Goal: Task Accomplishment & Management: Manage account settings

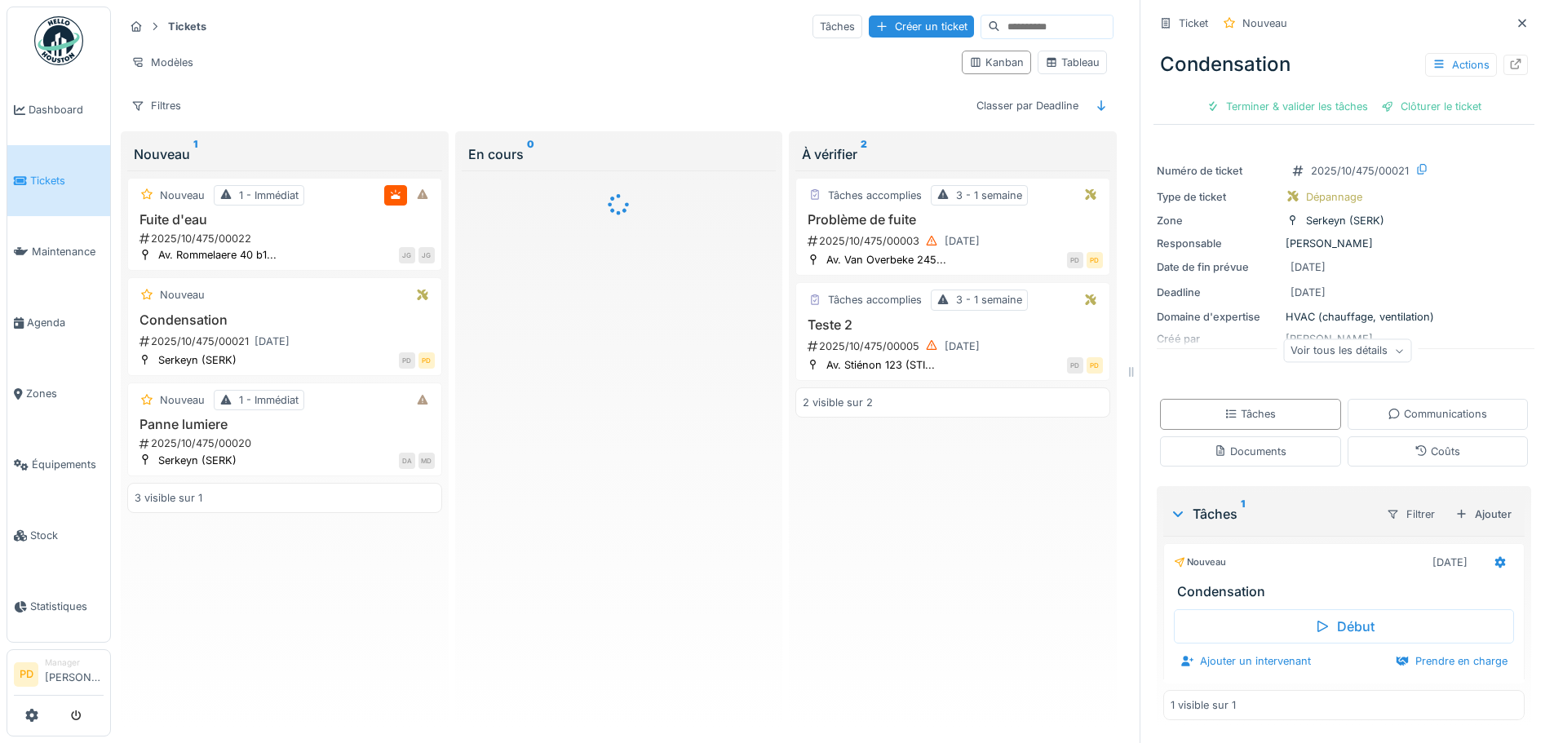
scroll to position [12, 0]
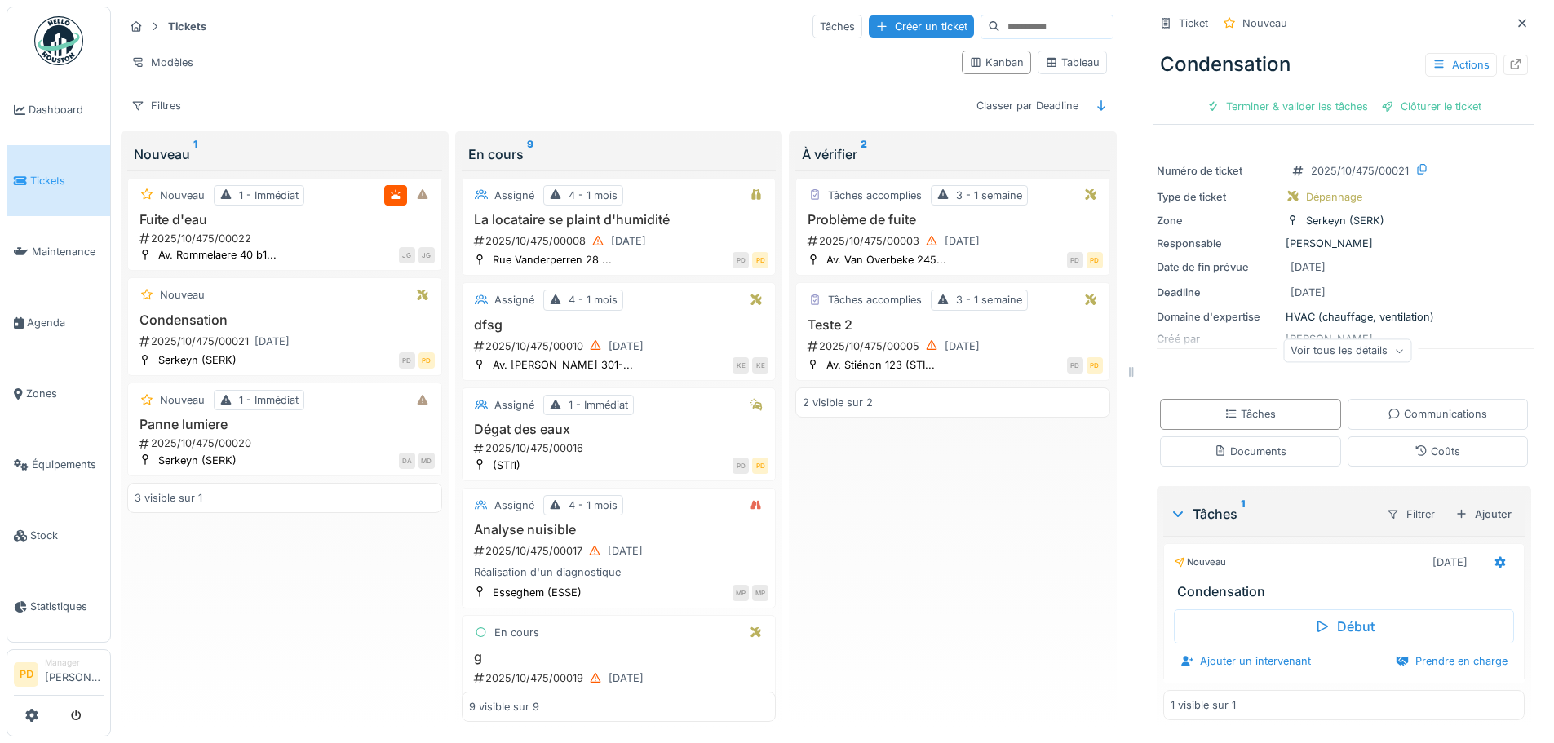
click at [896, 572] on div "Tâches accomplies 3 - 1 semaine Problème de fuite 2025/10/475/00003 03/10/2025 …" at bounding box center [952, 445] width 315 height 551
click at [33, 714] on icon at bounding box center [31, 715] width 13 height 13
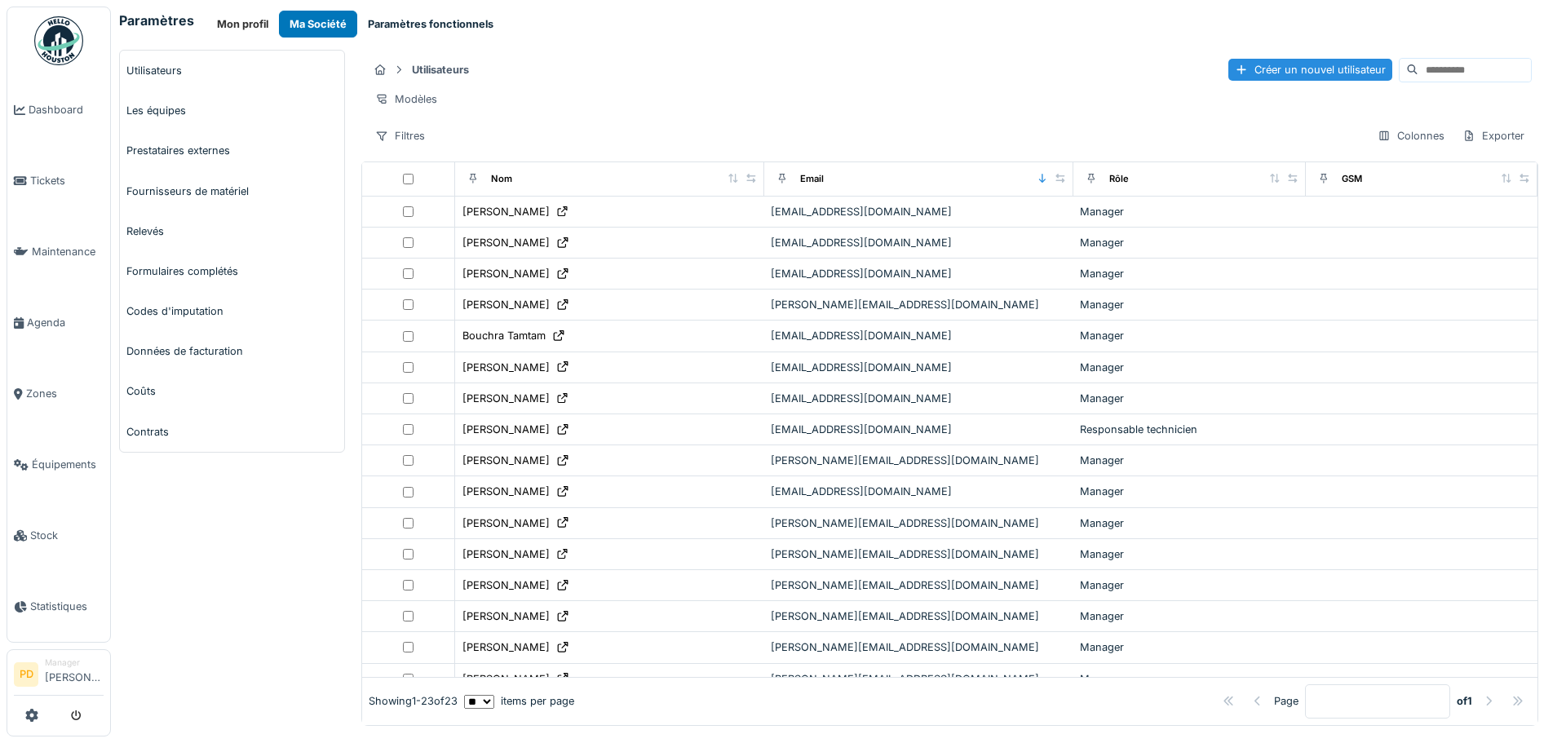
click at [402, 23] on button "Paramètres fonctionnels" at bounding box center [430, 24] width 147 height 27
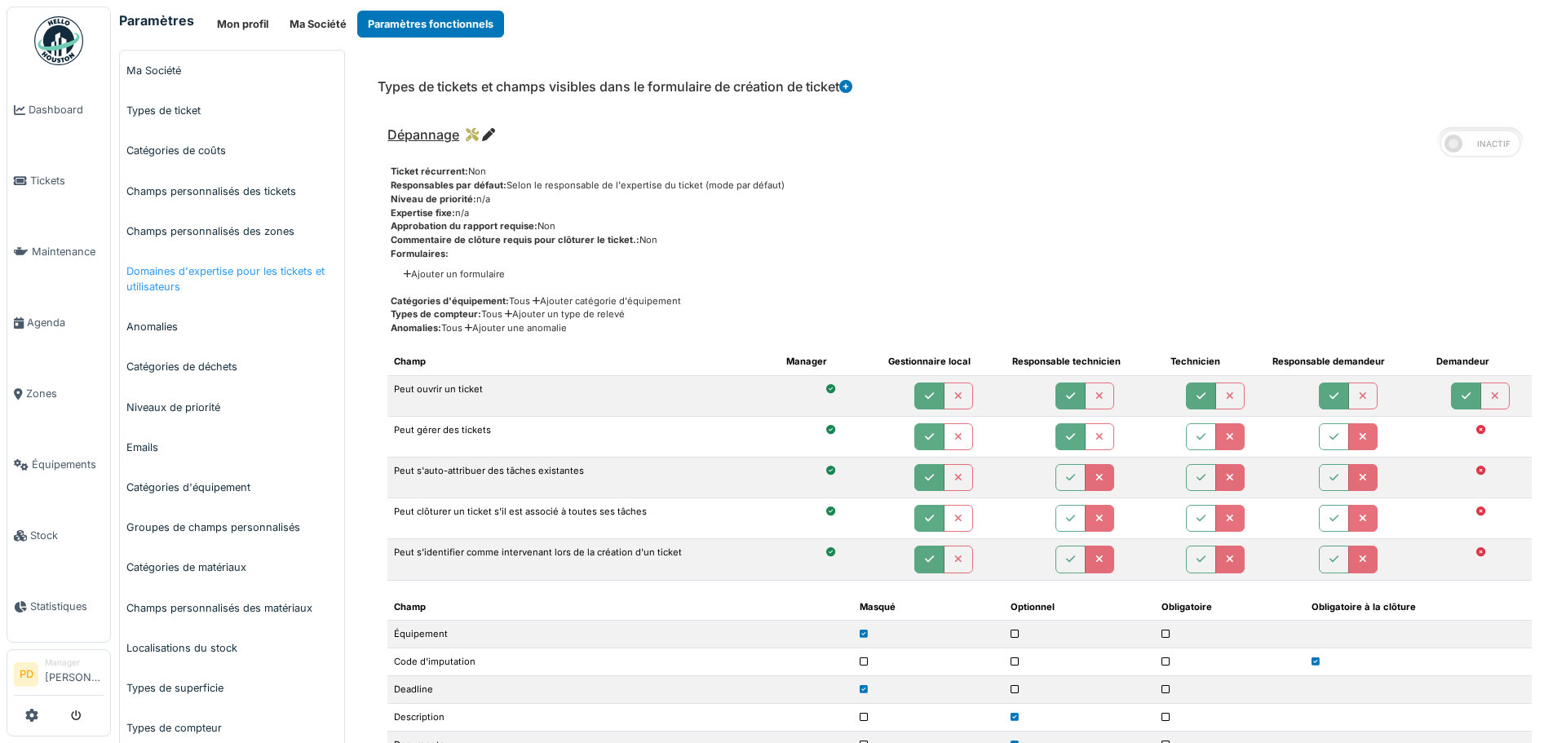
click at [166, 273] on link "Domaines d'expertise pour les tickets et utilisateurs" at bounding box center [232, 278] width 224 height 55
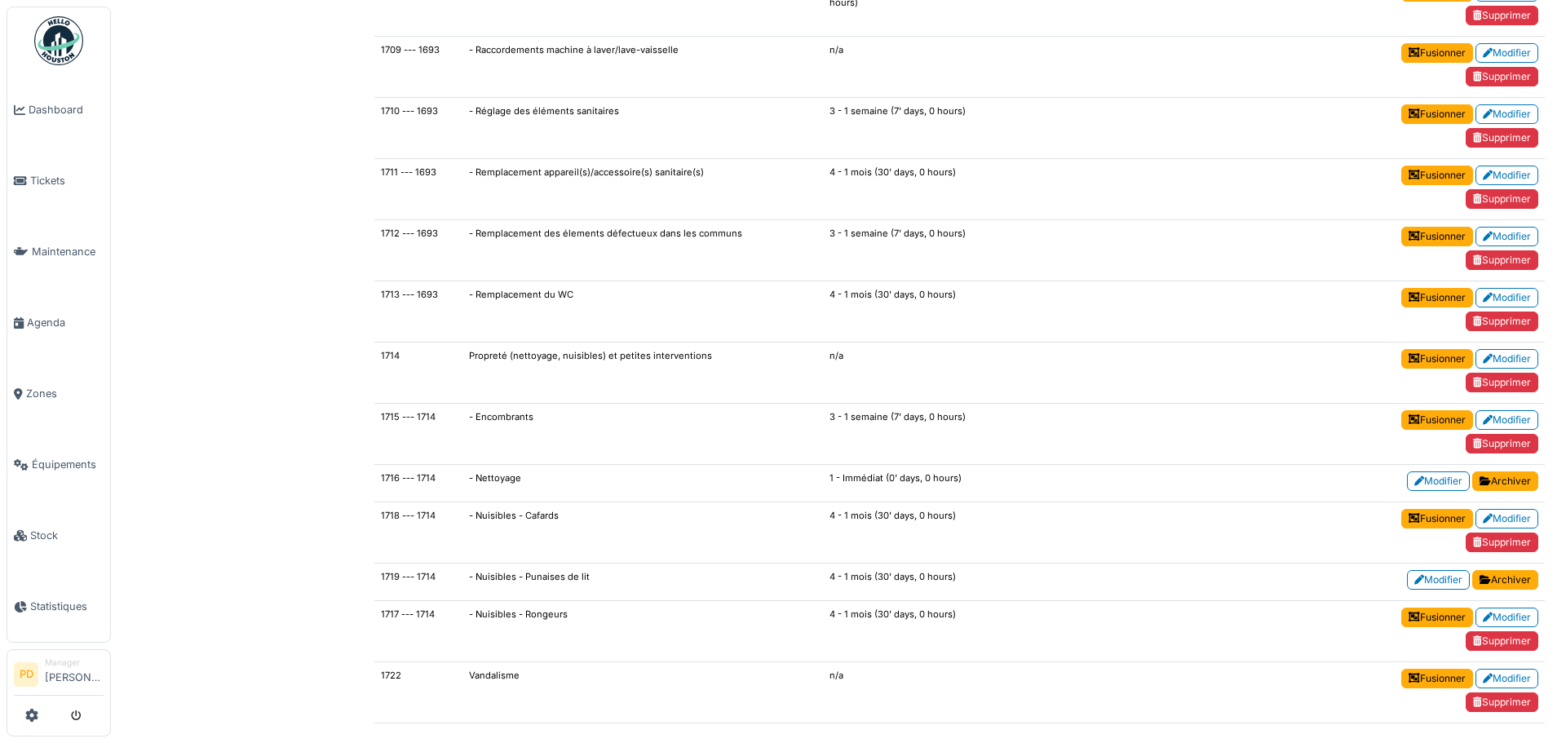
scroll to position [7751, 0]
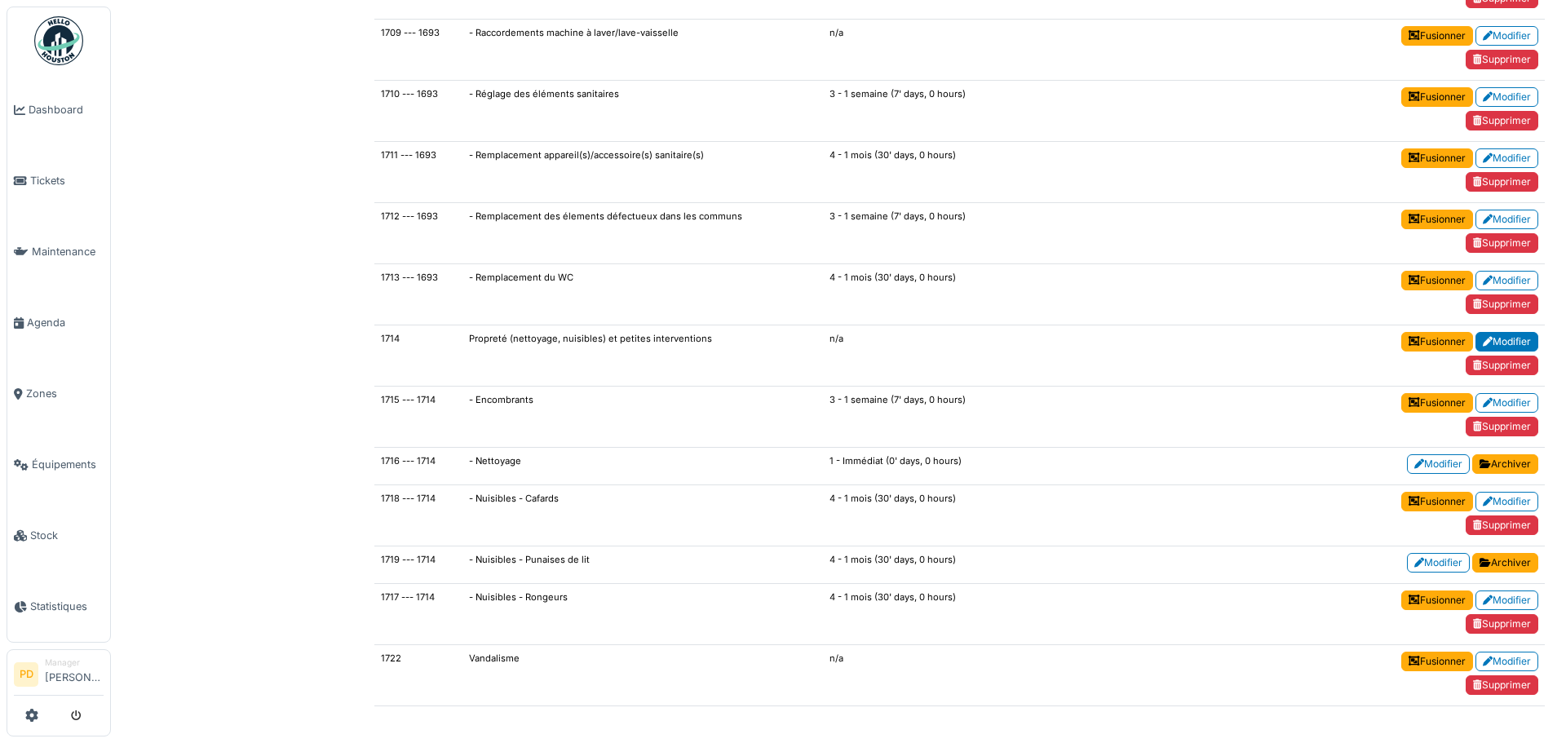
click at [1478, 339] on link "Modifier" at bounding box center [1507, 342] width 63 height 20
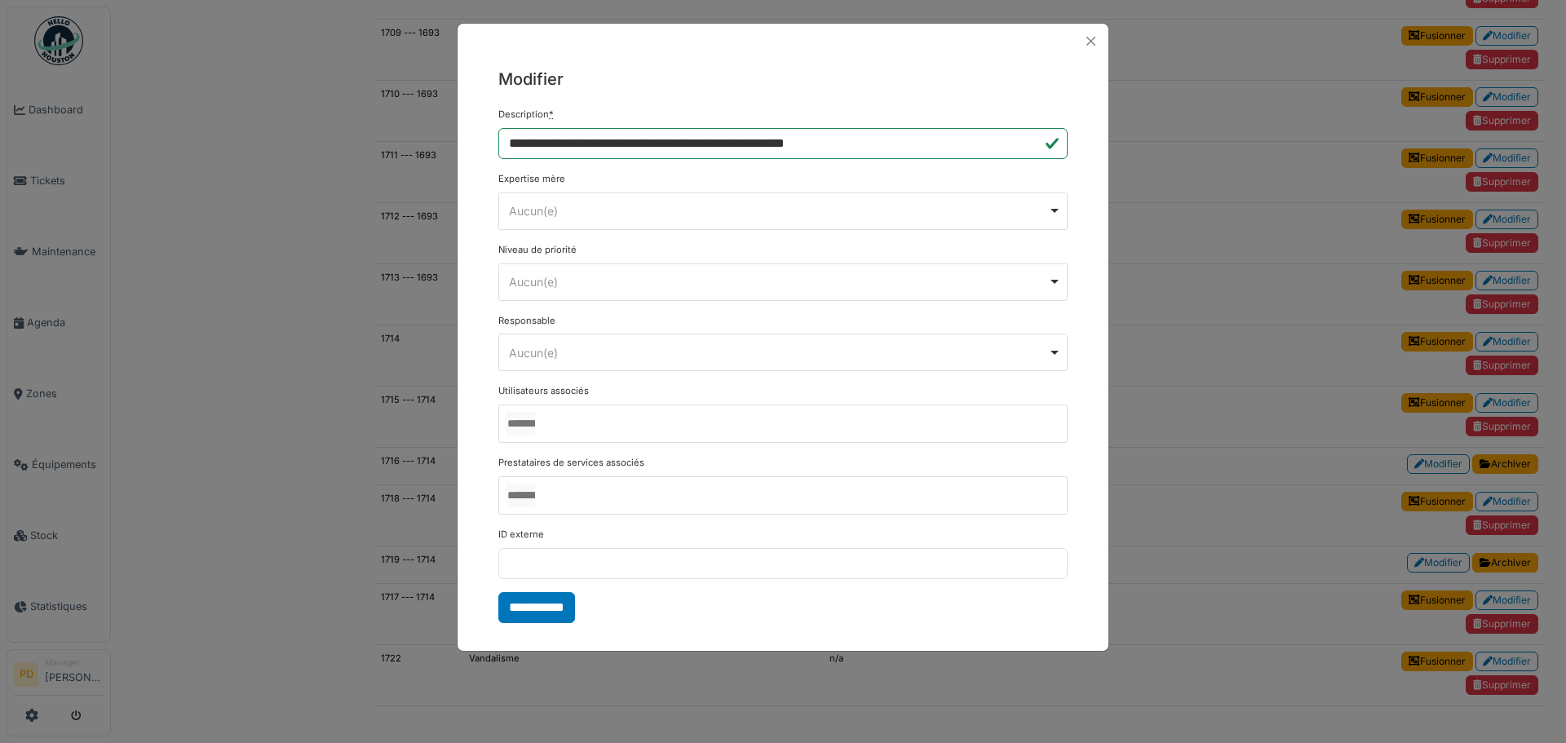
click at [551, 213] on div "Aucun(e) Remove item" at bounding box center [778, 210] width 539 height 17
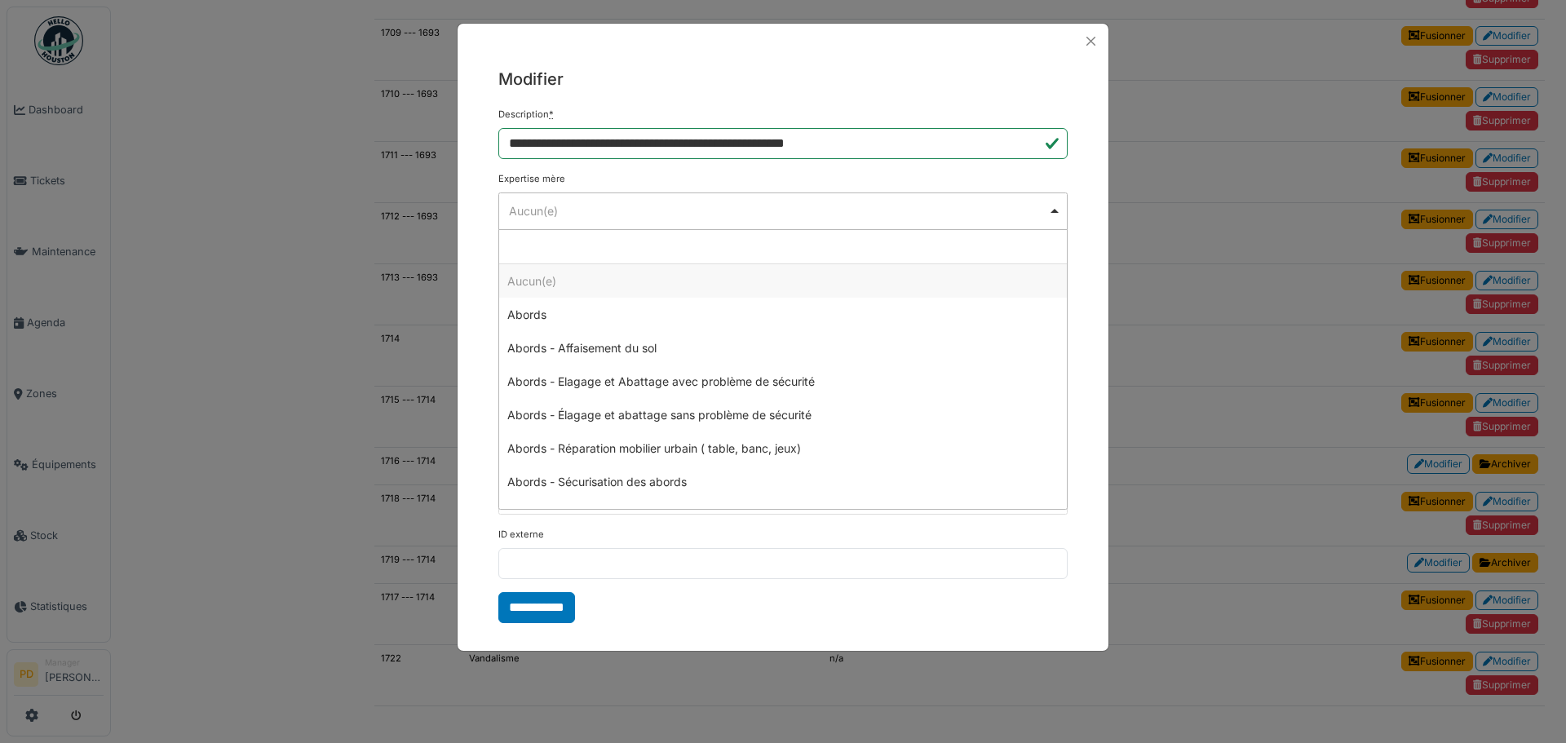
click at [551, 213] on div "Aucun(e) Remove item" at bounding box center [778, 210] width 539 height 17
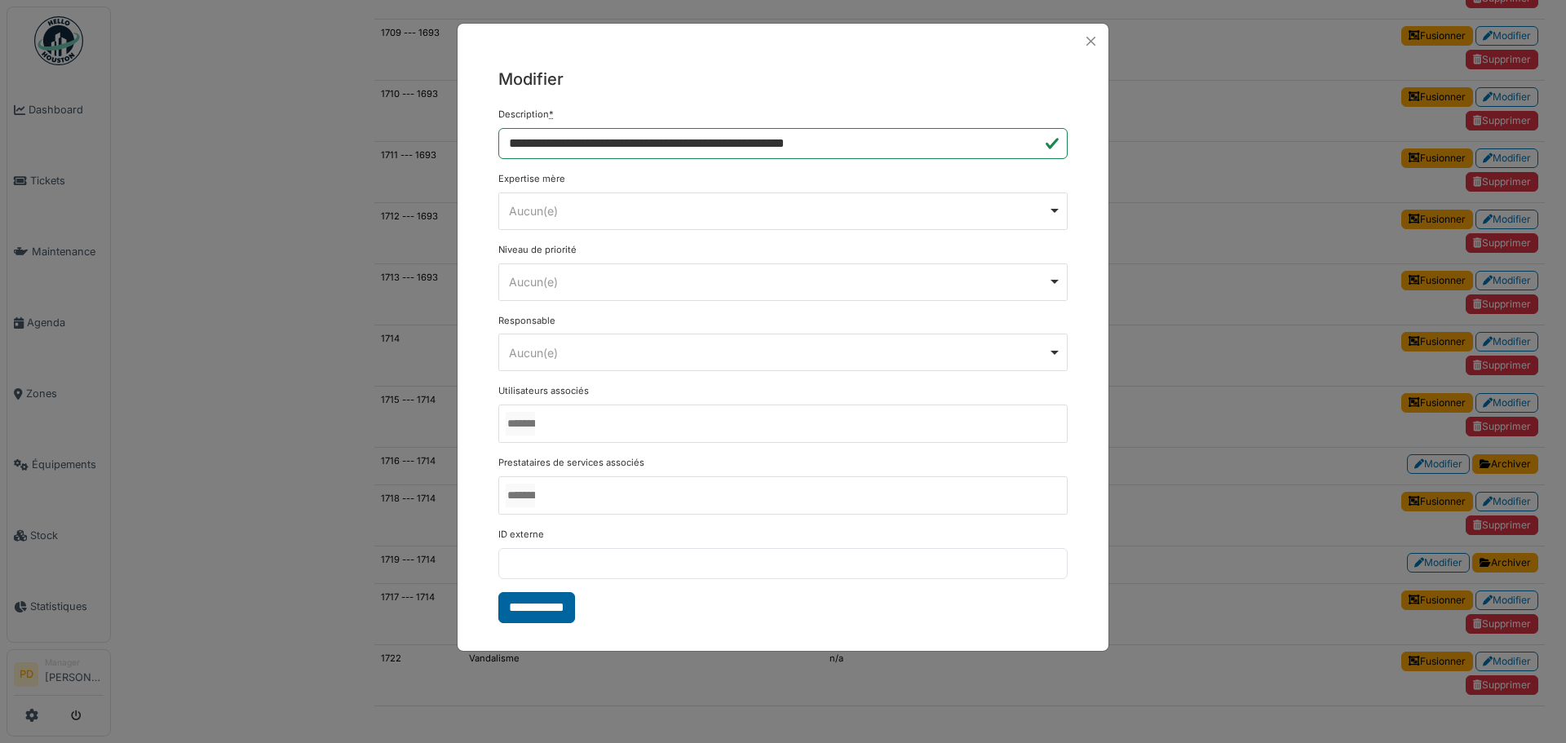
click at [524, 608] on input "**********" at bounding box center [536, 607] width 77 height 31
click at [1091, 40] on button "Close" at bounding box center [1091, 41] width 22 height 22
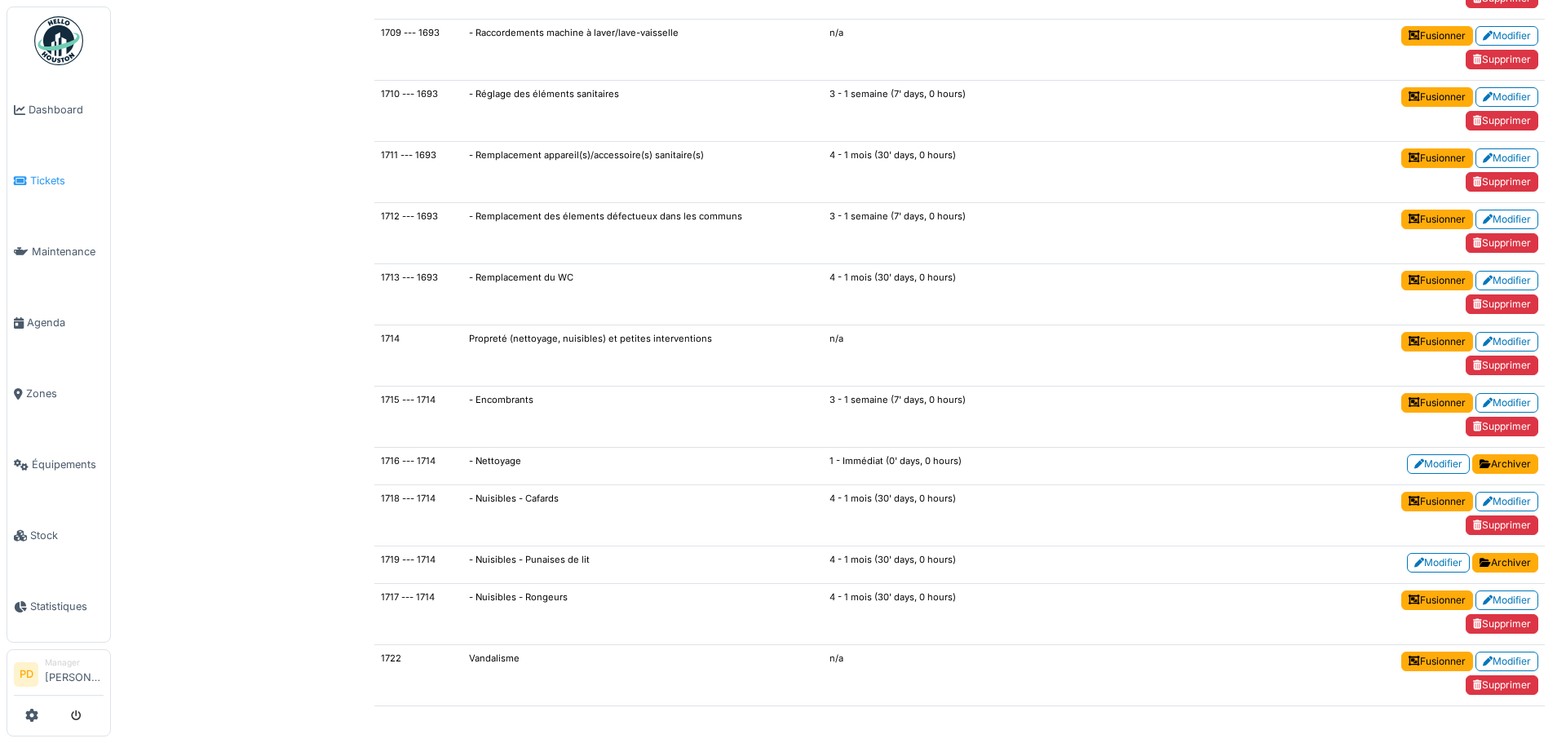
click at [18, 175] on icon at bounding box center [20, 180] width 13 height 11
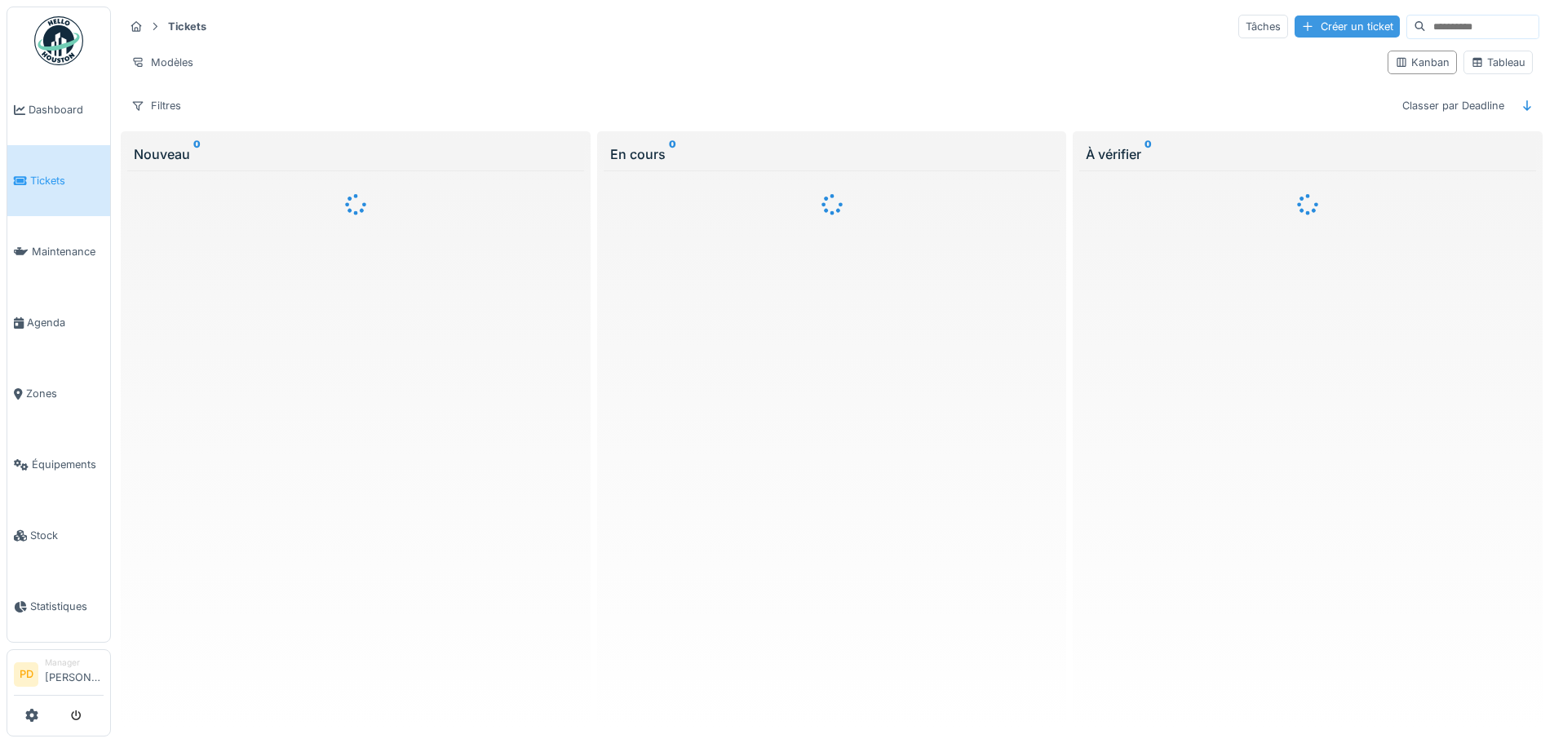
click at [1294, 33] on div "Créer un ticket" at bounding box center [1346, 26] width 105 height 22
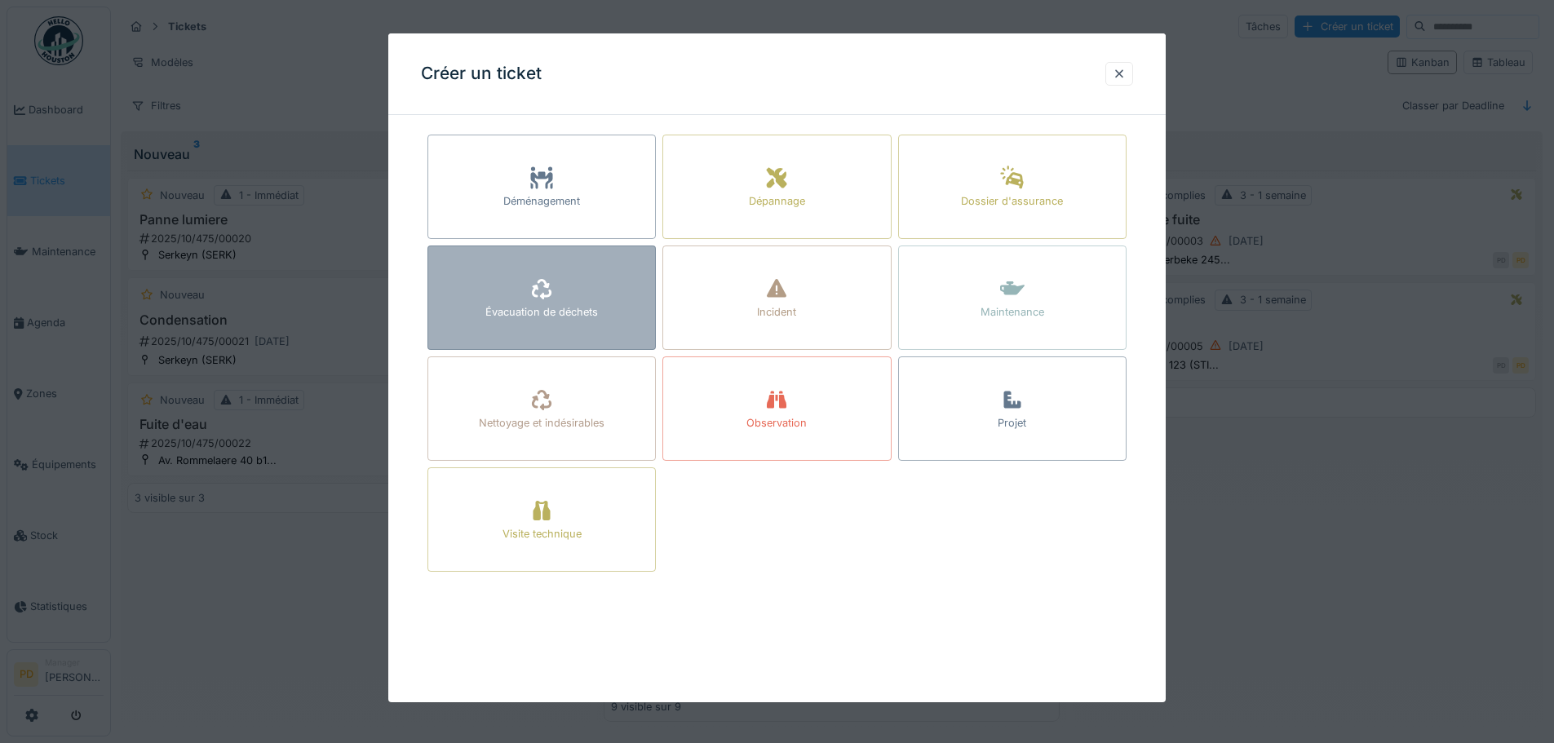
click at [549, 293] on icon at bounding box center [541, 289] width 24 height 20
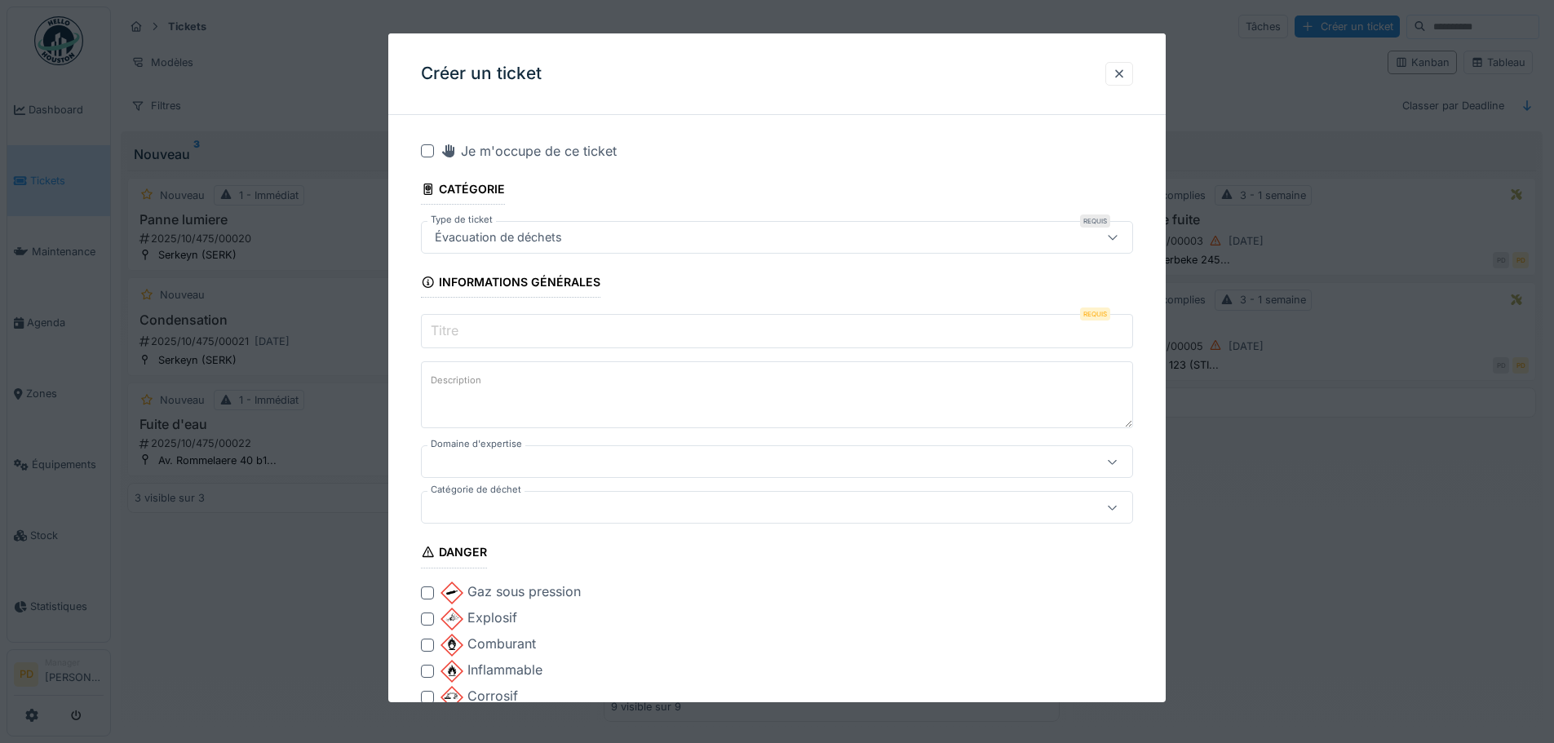
click at [518, 454] on div at bounding box center [735, 462] width 614 height 18
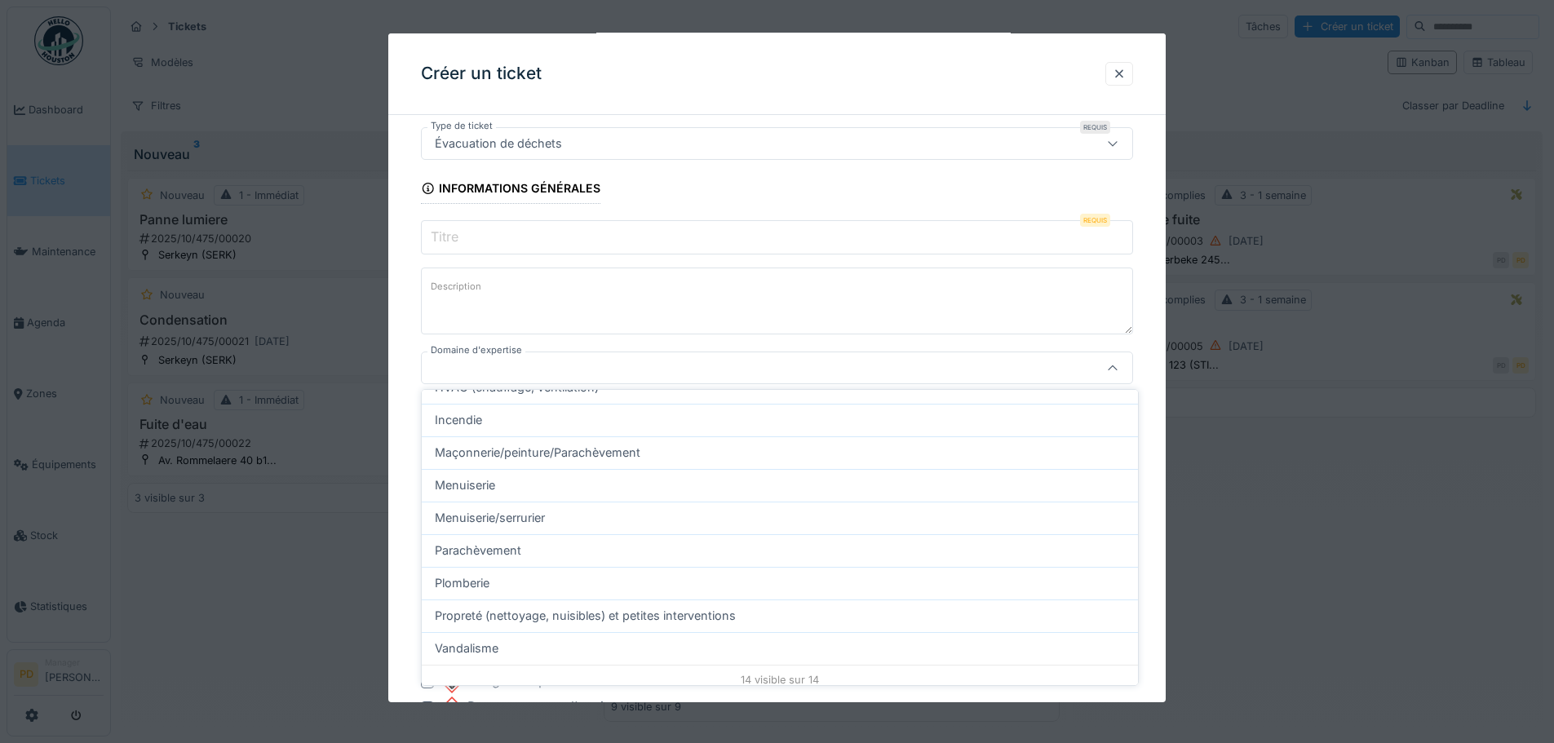
scroll to position [277, 0]
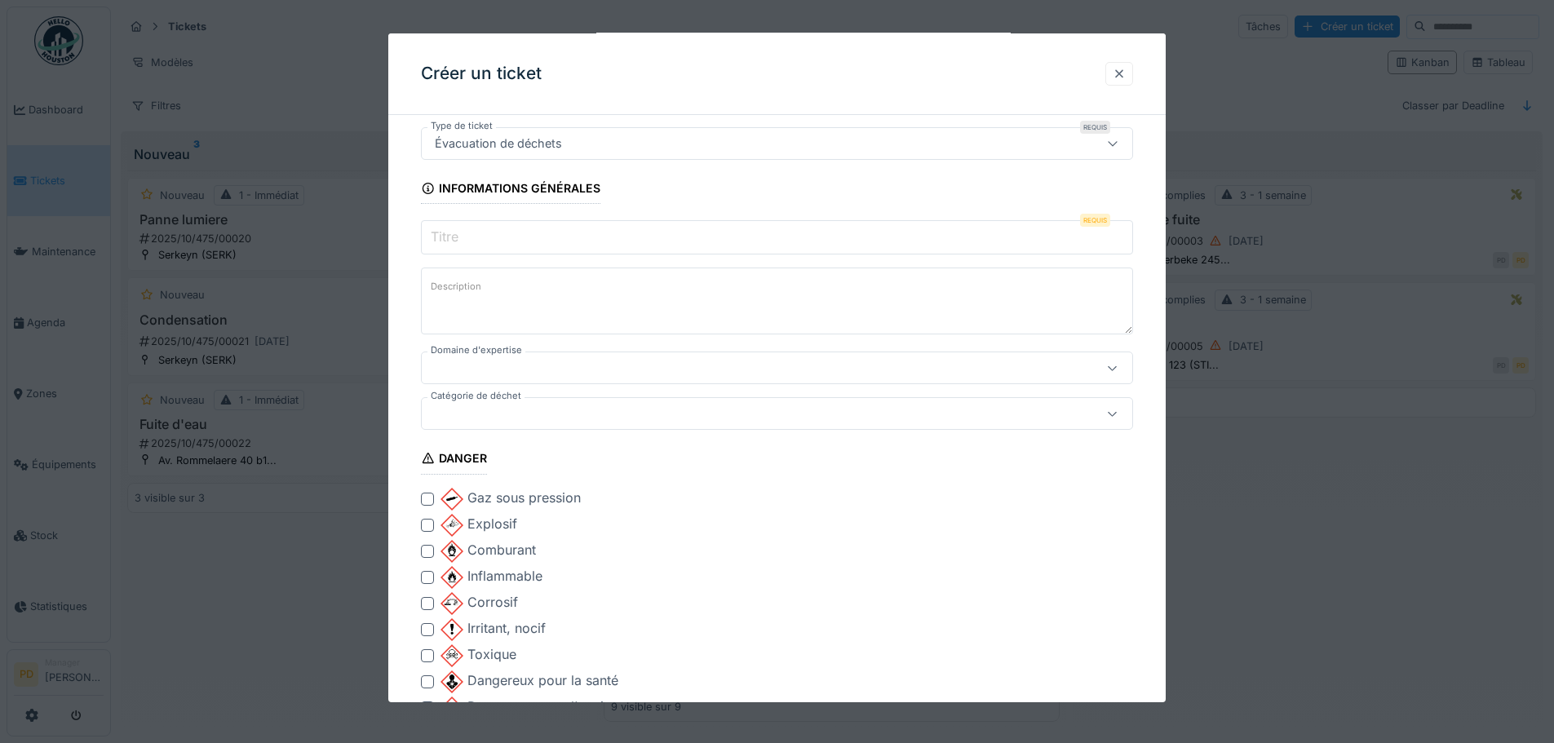
click at [1117, 72] on div at bounding box center [1119, 74] width 28 height 24
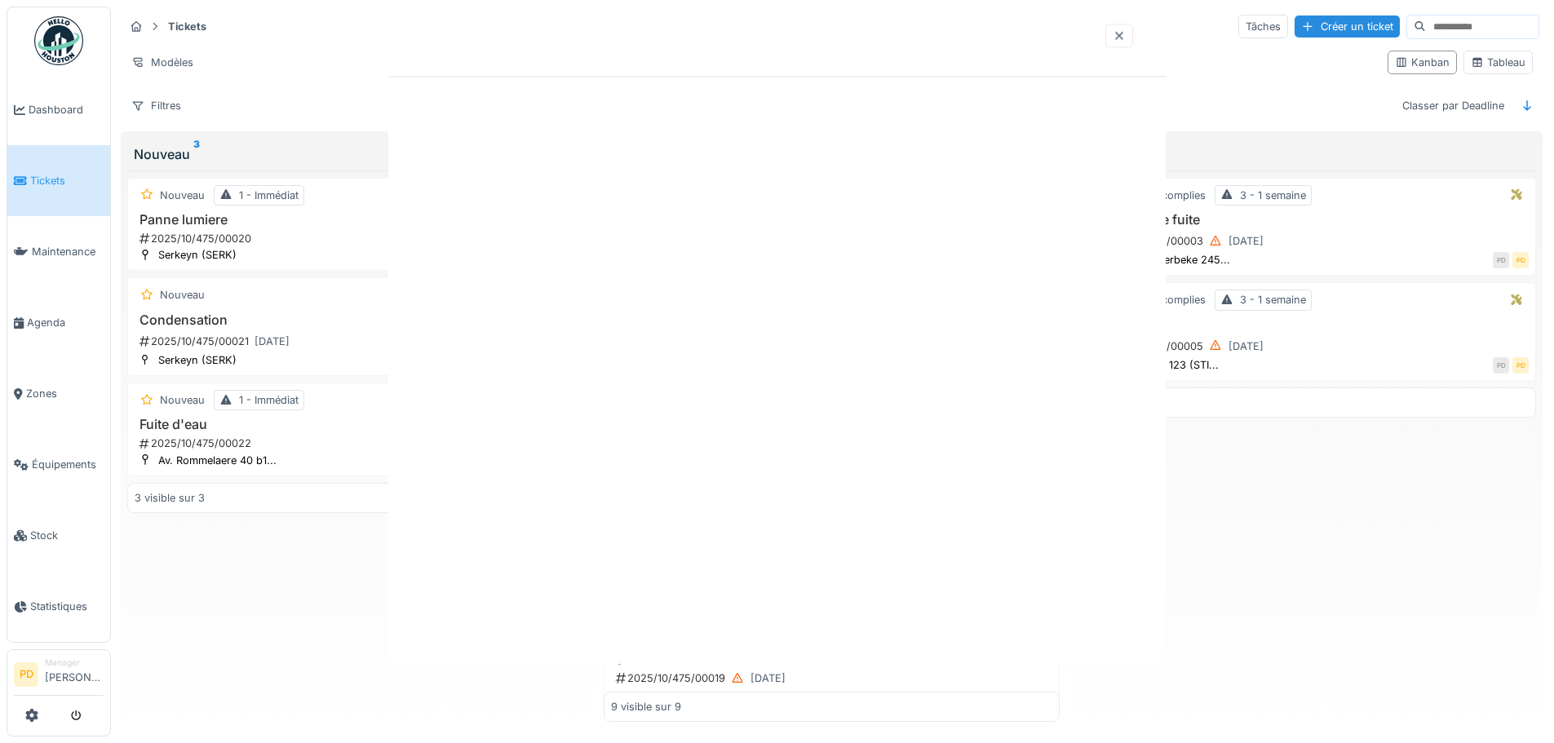
scroll to position [0, 0]
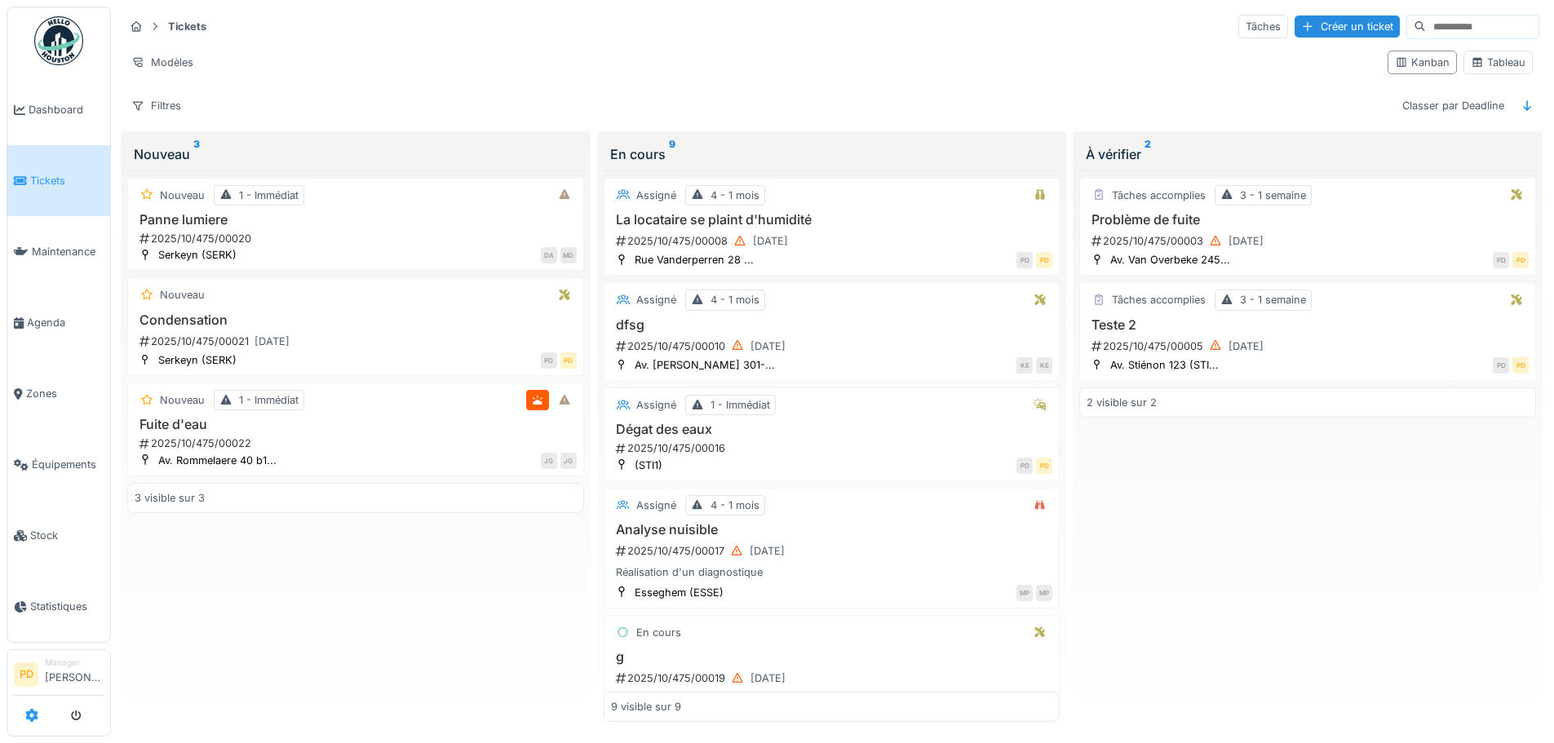
click at [33, 718] on icon at bounding box center [31, 715] width 13 height 13
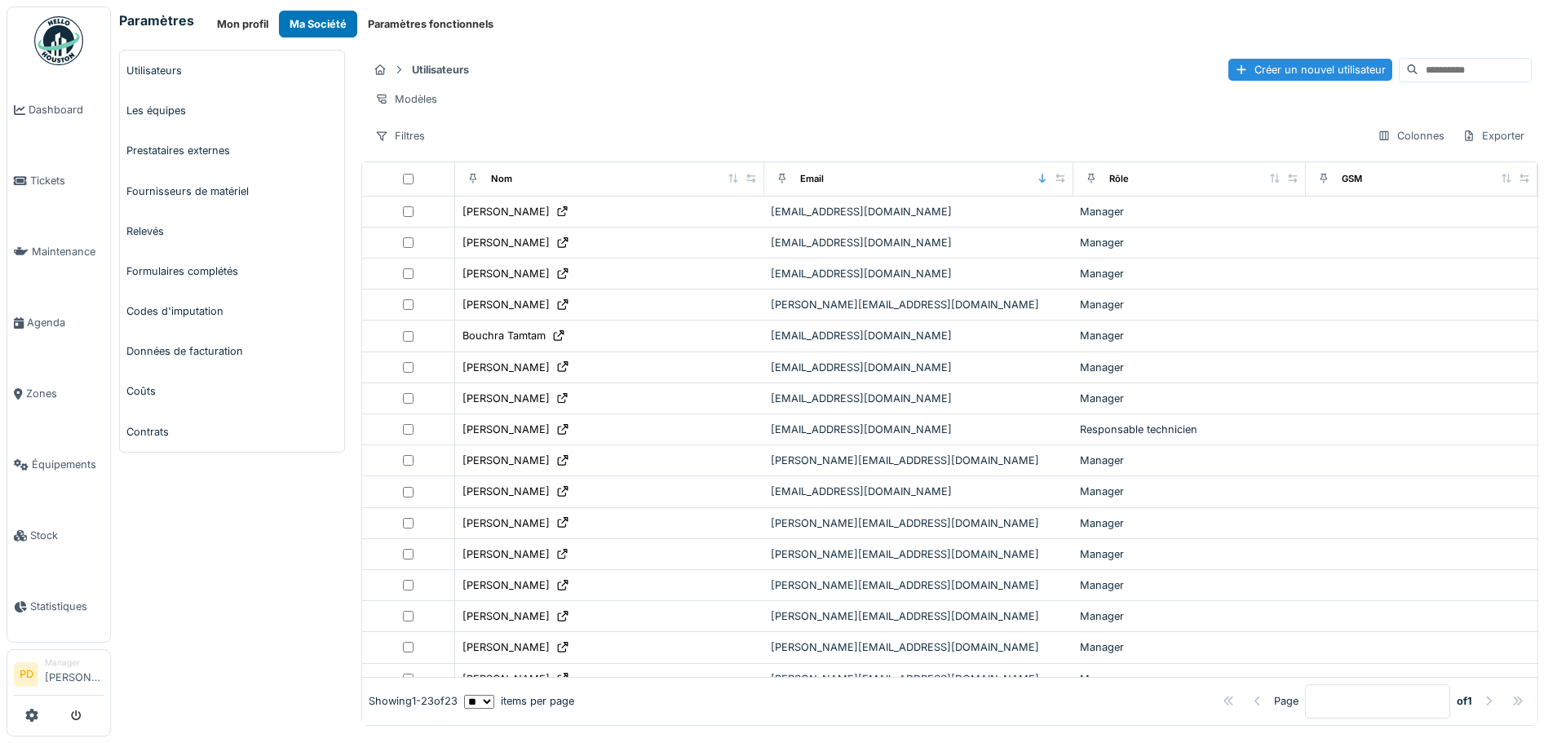
click at [417, 23] on button "Paramètres fonctionnels" at bounding box center [430, 24] width 147 height 27
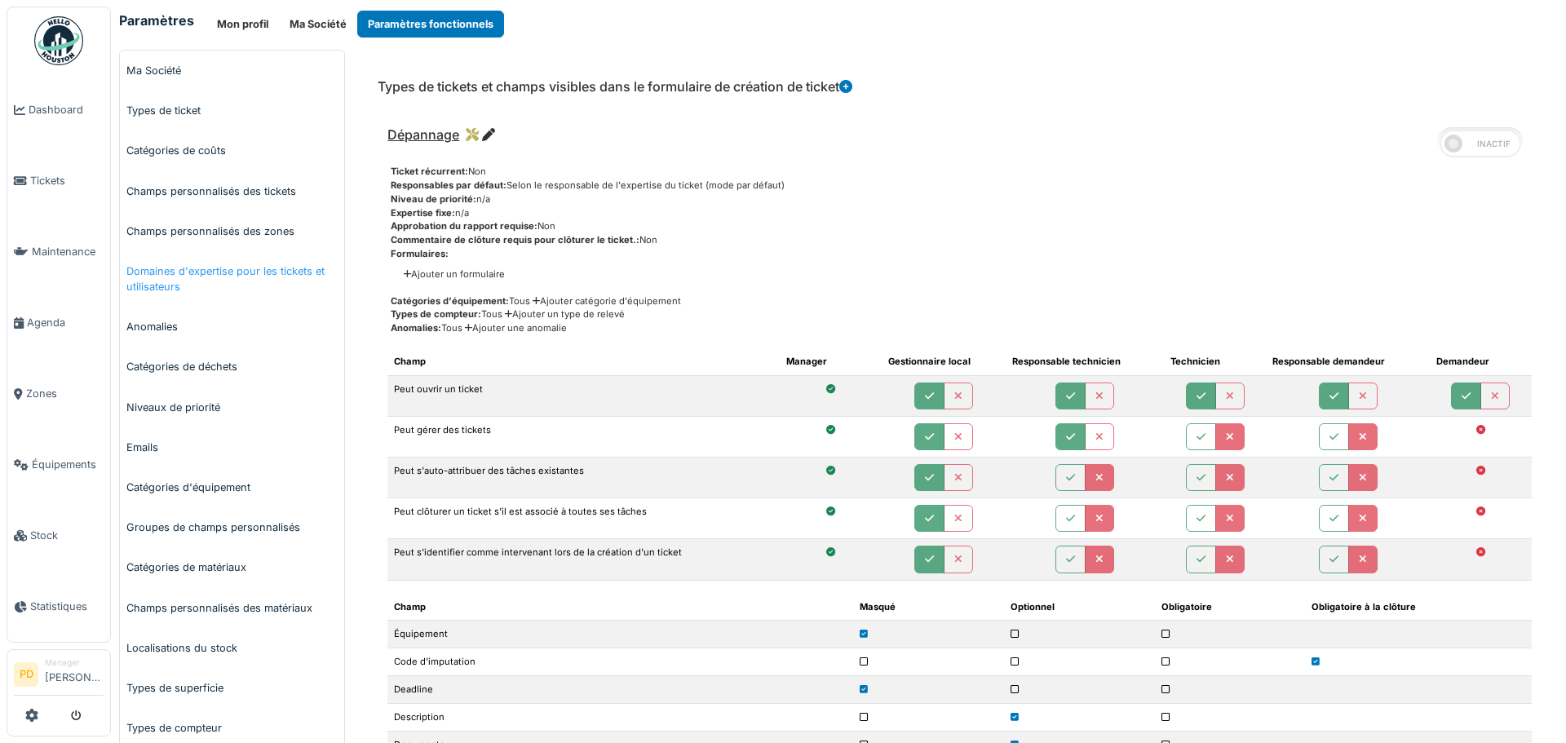
click at [175, 272] on link "Domaines d'expertise pour les tickets et utilisateurs" at bounding box center [232, 278] width 224 height 55
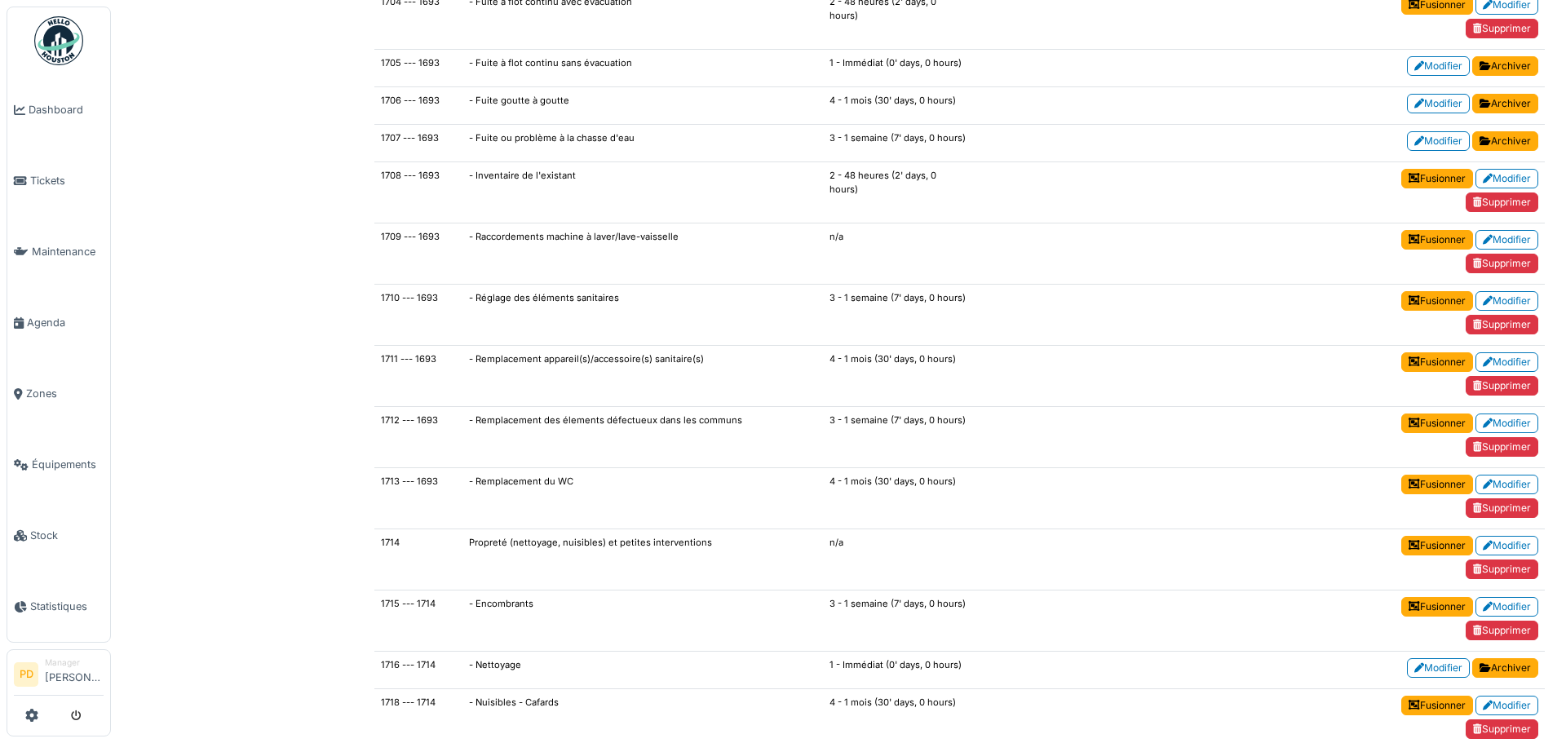
scroll to position [7751, 0]
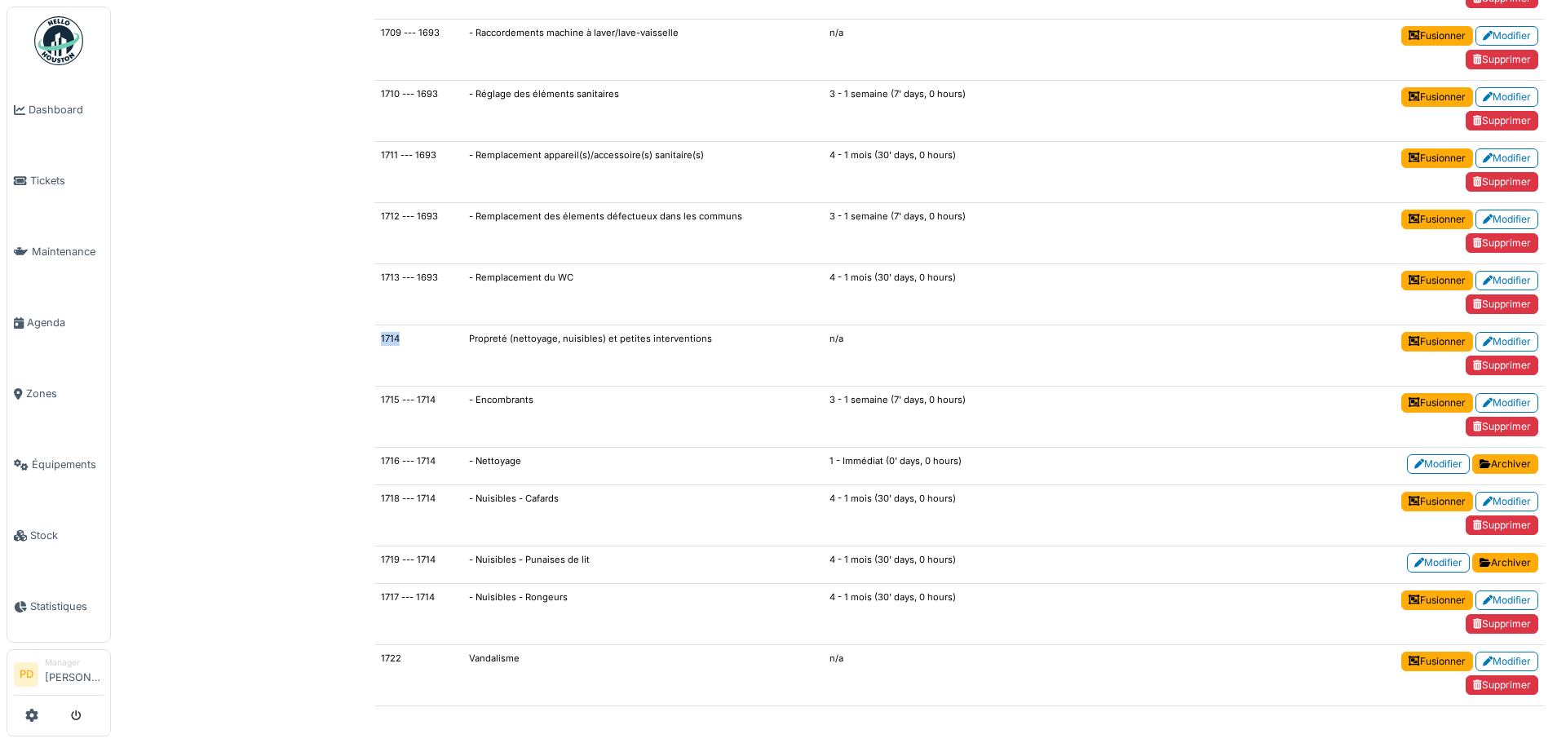
drag, startPoint x: 376, startPoint y: 339, endPoint x: 400, endPoint y: 339, distance: 23.7
click at [400, 339] on td "1714" at bounding box center [418, 355] width 88 height 61
click at [384, 343] on td "1714" at bounding box center [418, 355] width 88 height 61
drag, startPoint x: 375, startPoint y: 341, endPoint x: 407, endPoint y: 341, distance: 31.8
click at [407, 341] on td "1714" at bounding box center [418, 355] width 88 height 61
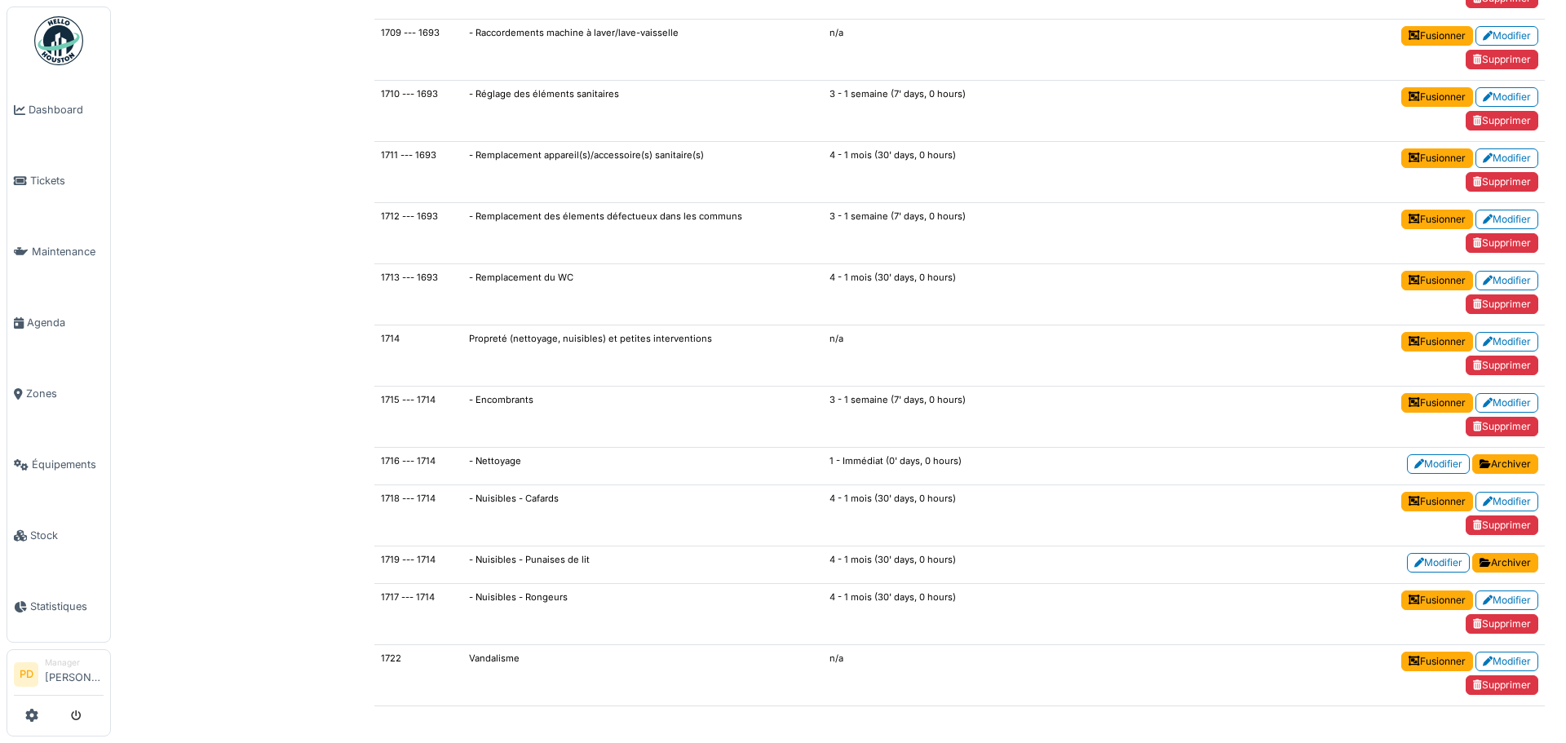
click at [374, 401] on td "1715 --- 1714" at bounding box center [418, 417] width 88 height 61
drag, startPoint x: 374, startPoint y: 399, endPoint x: 440, endPoint y: 401, distance: 66.1
click at [440, 401] on td "1715 --- 1714" at bounding box center [418, 417] width 88 height 61
drag, startPoint x: 382, startPoint y: 337, endPoint x: 438, endPoint y: 344, distance: 56.8
click at [438, 344] on td "1714" at bounding box center [418, 355] width 88 height 61
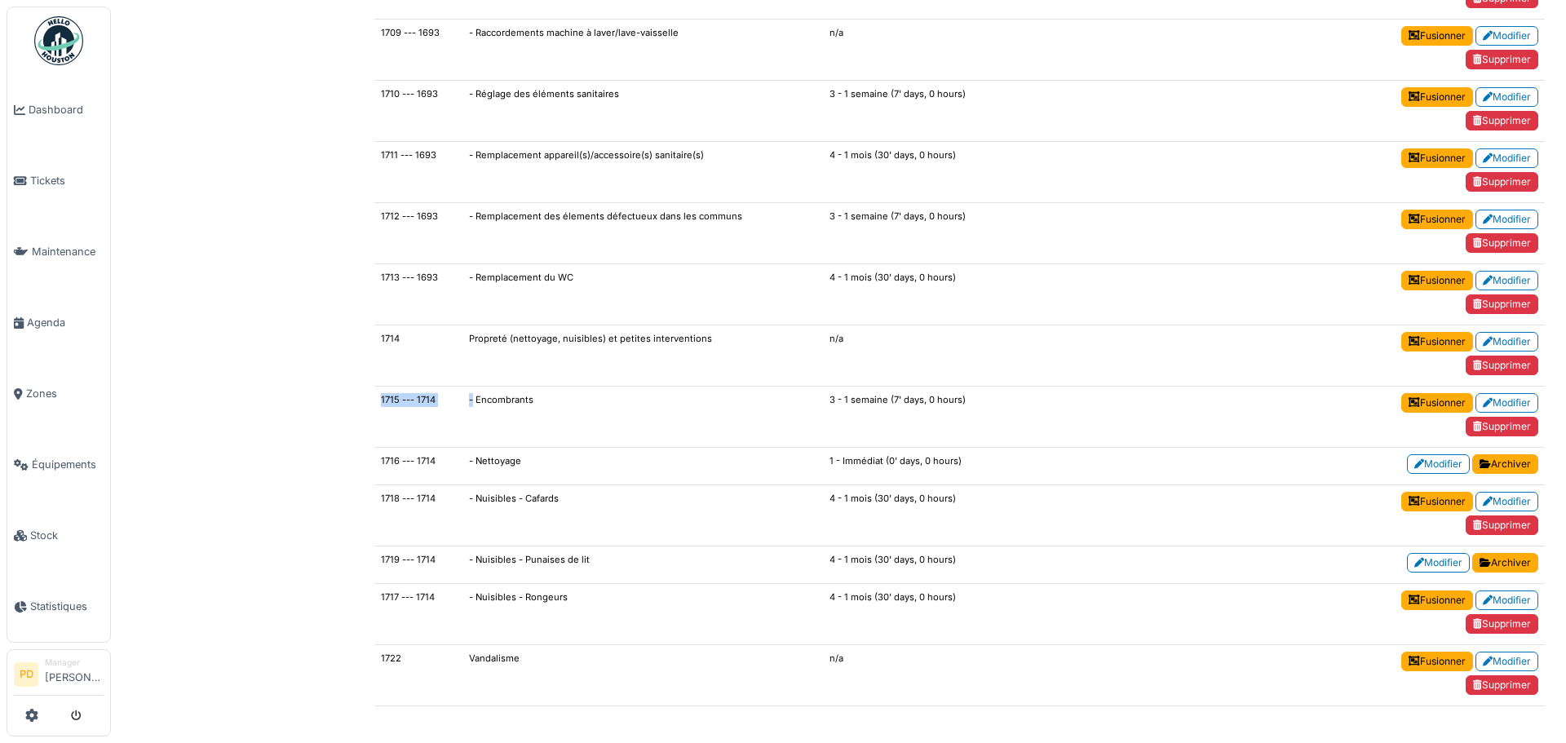
drag, startPoint x: 383, startPoint y: 389, endPoint x: 468, endPoint y: 391, distance: 84.8
click at [468, 391] on tr "1715 --- 1714 - Encombrants 3 - 1 semaine (7' days, 0 hours) Fusionner Modifier…" at bounding box center [959, 417] width 1171 height 61
click at [394, 395] on td "1715 --- 1714" at bounding box center [418, 417] width 88 height 61
drag, startPoint x: 376, startPoint y: 341, endPoint x: 842, endPoint y: 330, distance: 465.9
click at [842, 330] on tr "1714 Propreté (nettoyage, nuisibles) et petites interventions n/a Fusionner Mod…" at bounding box center [959, 355] width 1171 height 61
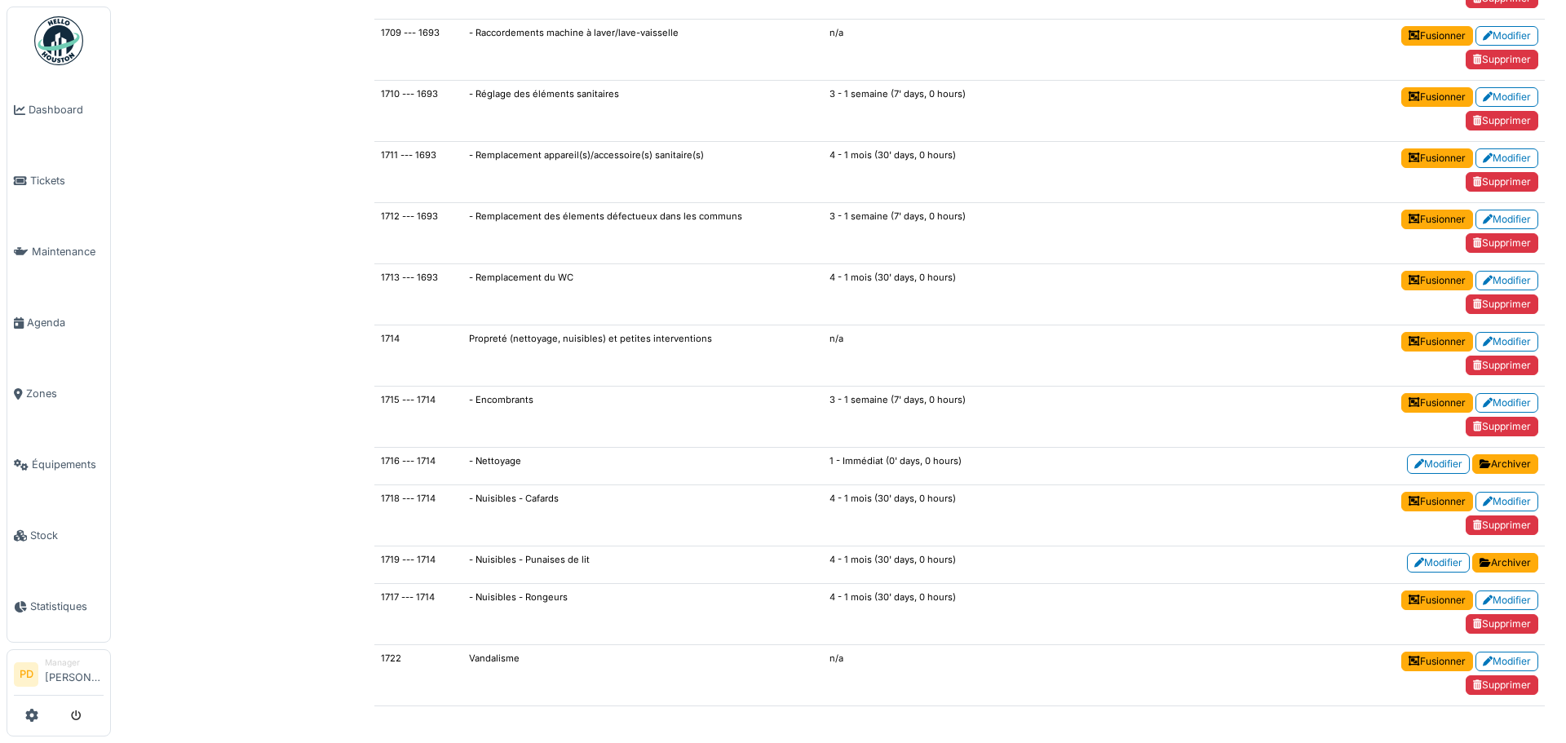
click at [374, 398] on td "1715 --- 1714" at bounding box center [418, 417] width 88 height 61
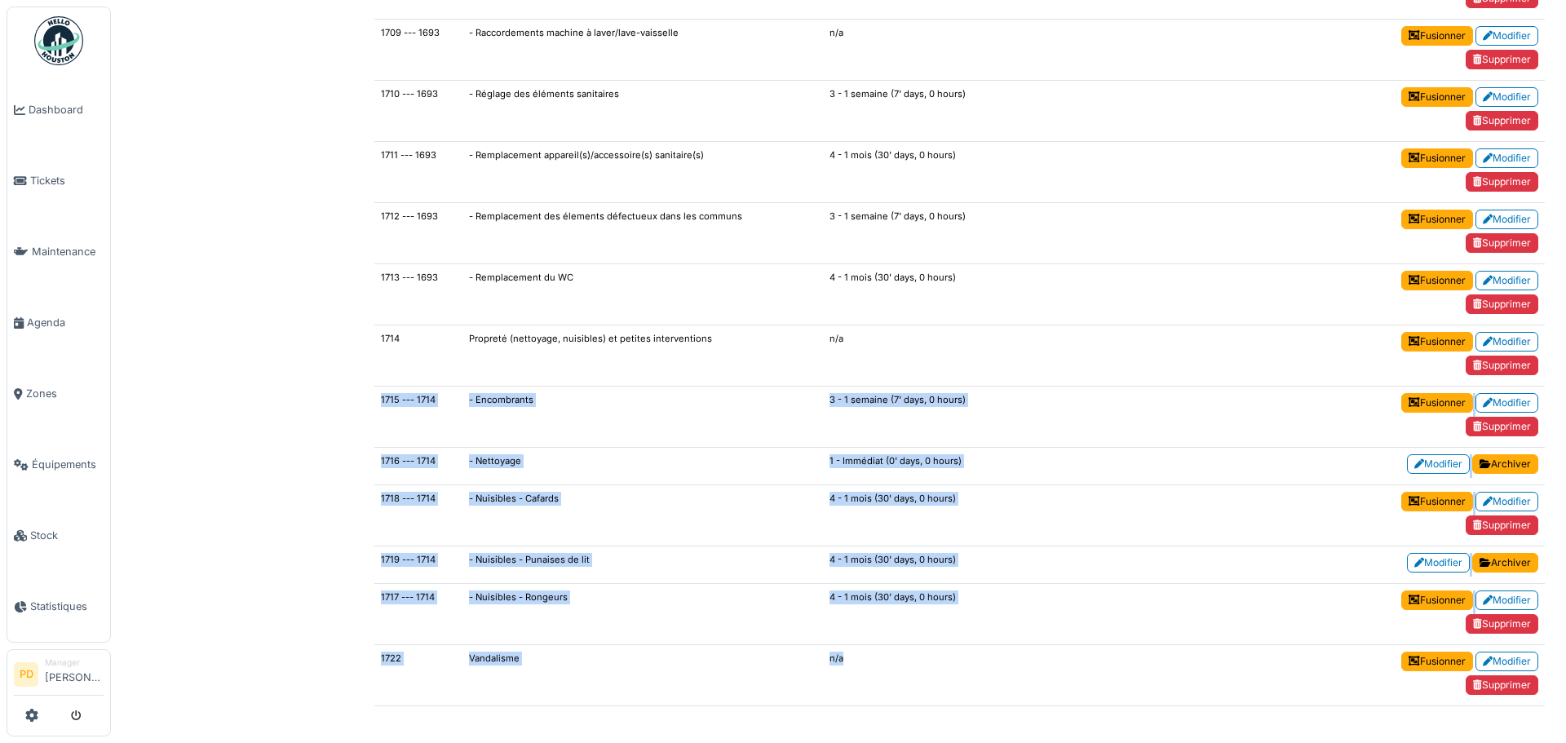
drag, startPoint x: 378, startPoint y: 399, endPoint x: 1022, endPoint y: 671, distance: 698.9
click at [469, 633] on td "- Nuisibles - Rongeurs" at bounding box center [642, 614] width 361 height 61
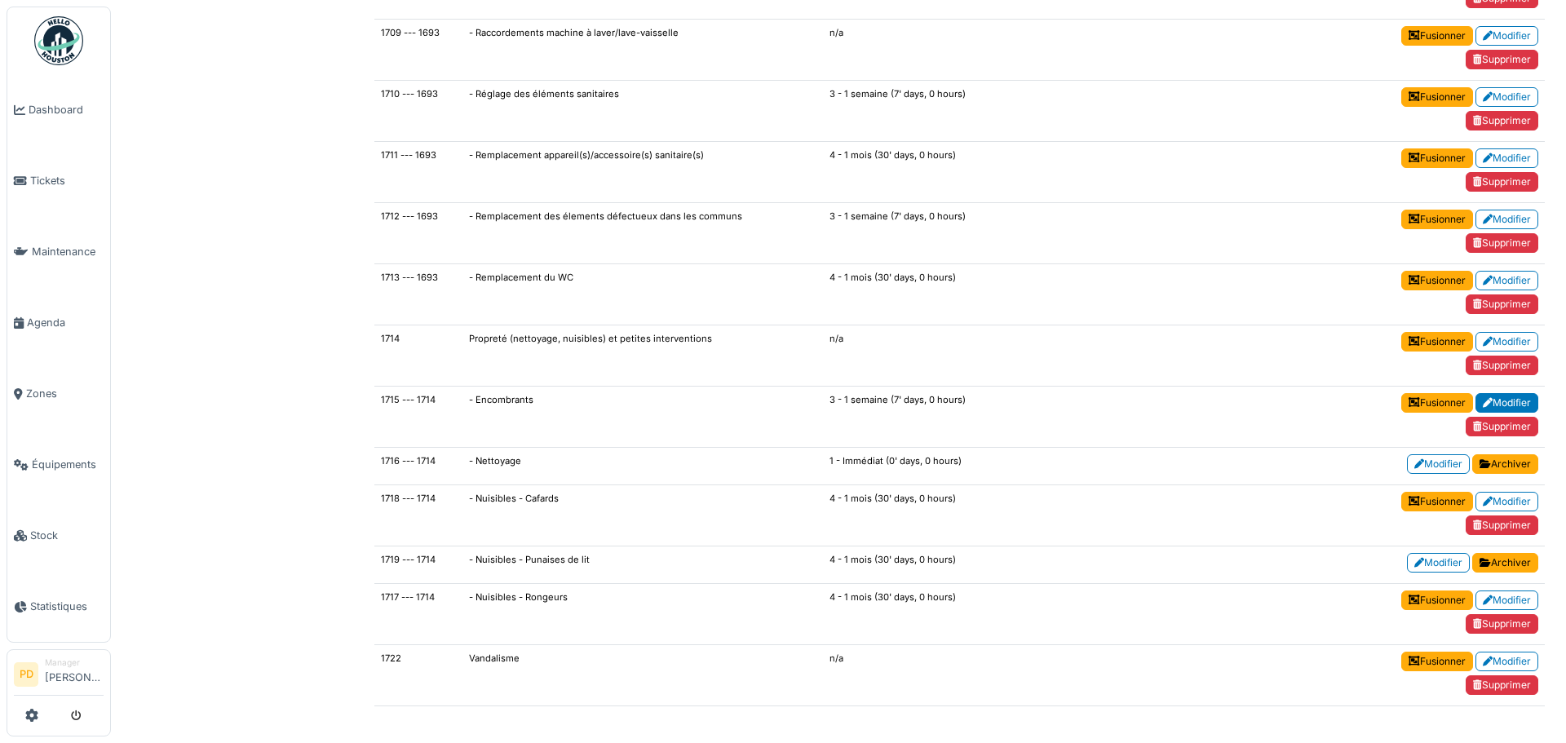
click at [1481, 403] on link "Modifier" at bounding box center [1507, 403] width 63 height 20
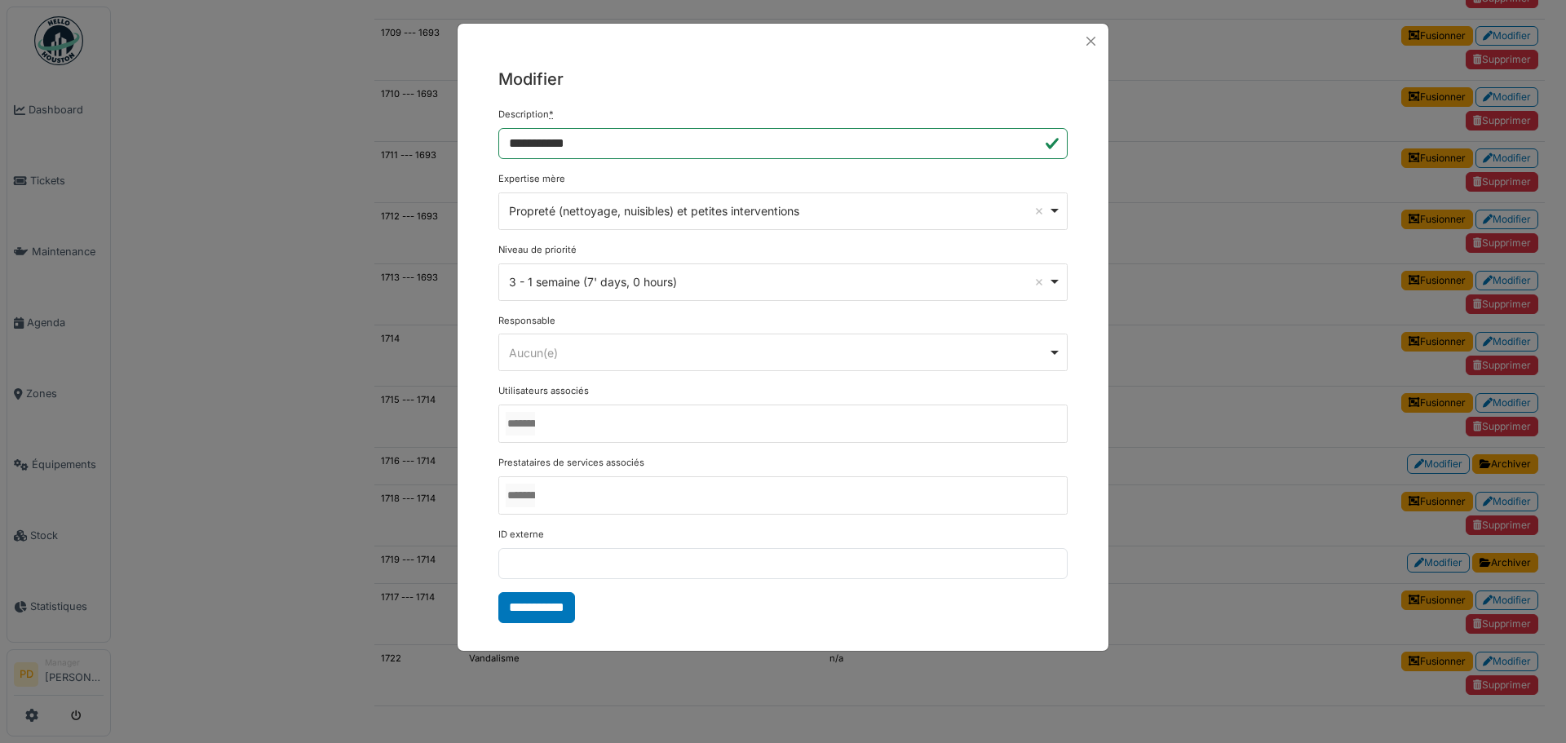
click at [548, 281] on div "3 - 1 semaine (7' days, 0 hours) Remove item" at bounding box center [778, 281] width 539 height 17
click at [545, 280] on div "3 - 1 semaine (7' days, 0 hours) Remove item" at bounding box center [778, 281] width 539 height 17
click at [542, 351] on div "Aucun(e) Remove item" at bounding box center [778, 352] width 539 height 17
click at [535, 355] on div "Aucun(e) Remove item" at bounding box center [778, 352] width 539 height 17
click at [597, 423] on div at bounding box center [782, 424] width 569 height 38
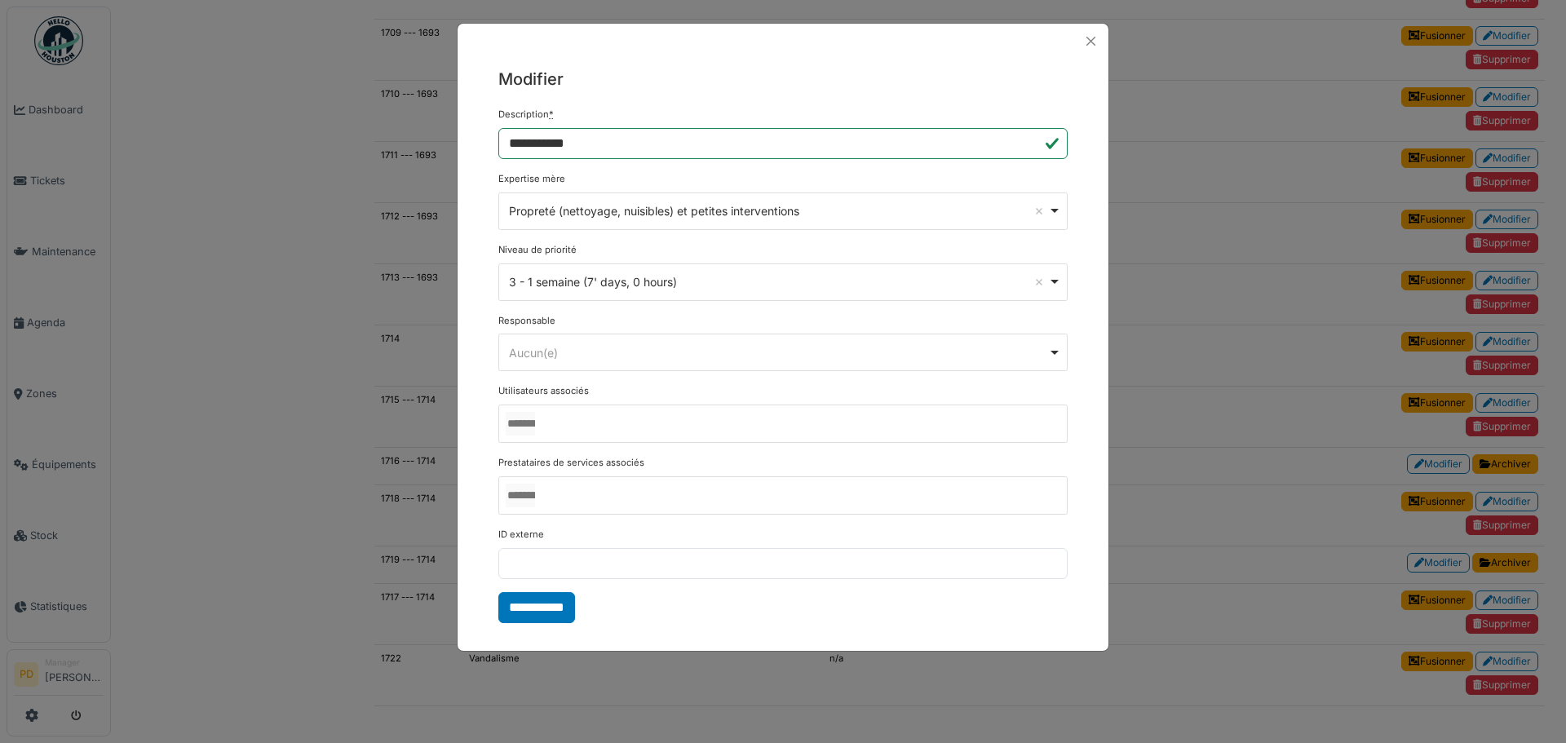
click at [493, 401] on div "**********" at bounding box center [783, 345] width 651 height 573
click at [595, 497] on div at bounding box center [782, 495] width 569 height 38
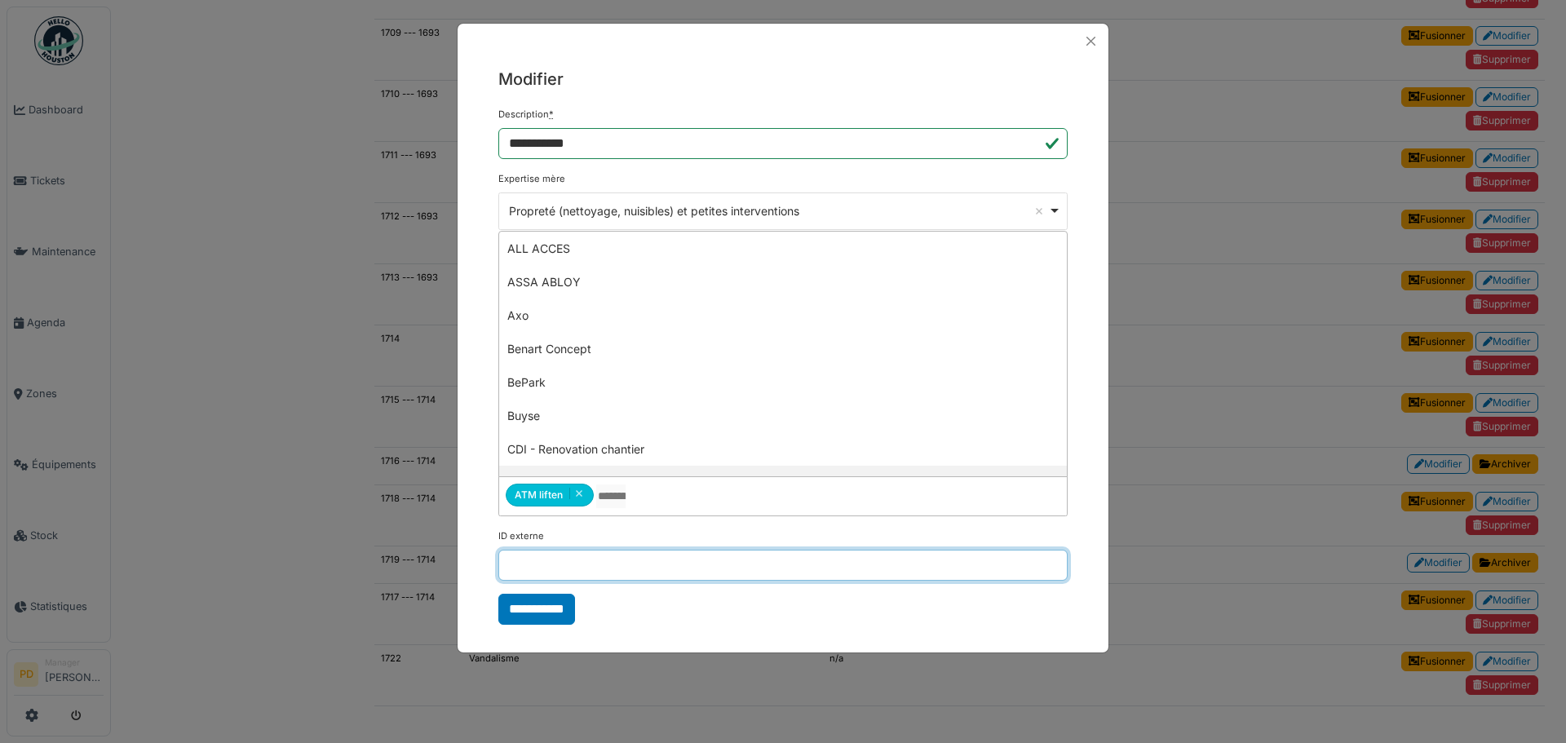
click at [622, 571] on input "ID externe" at bounding box center [782, 565] width 569 height 31
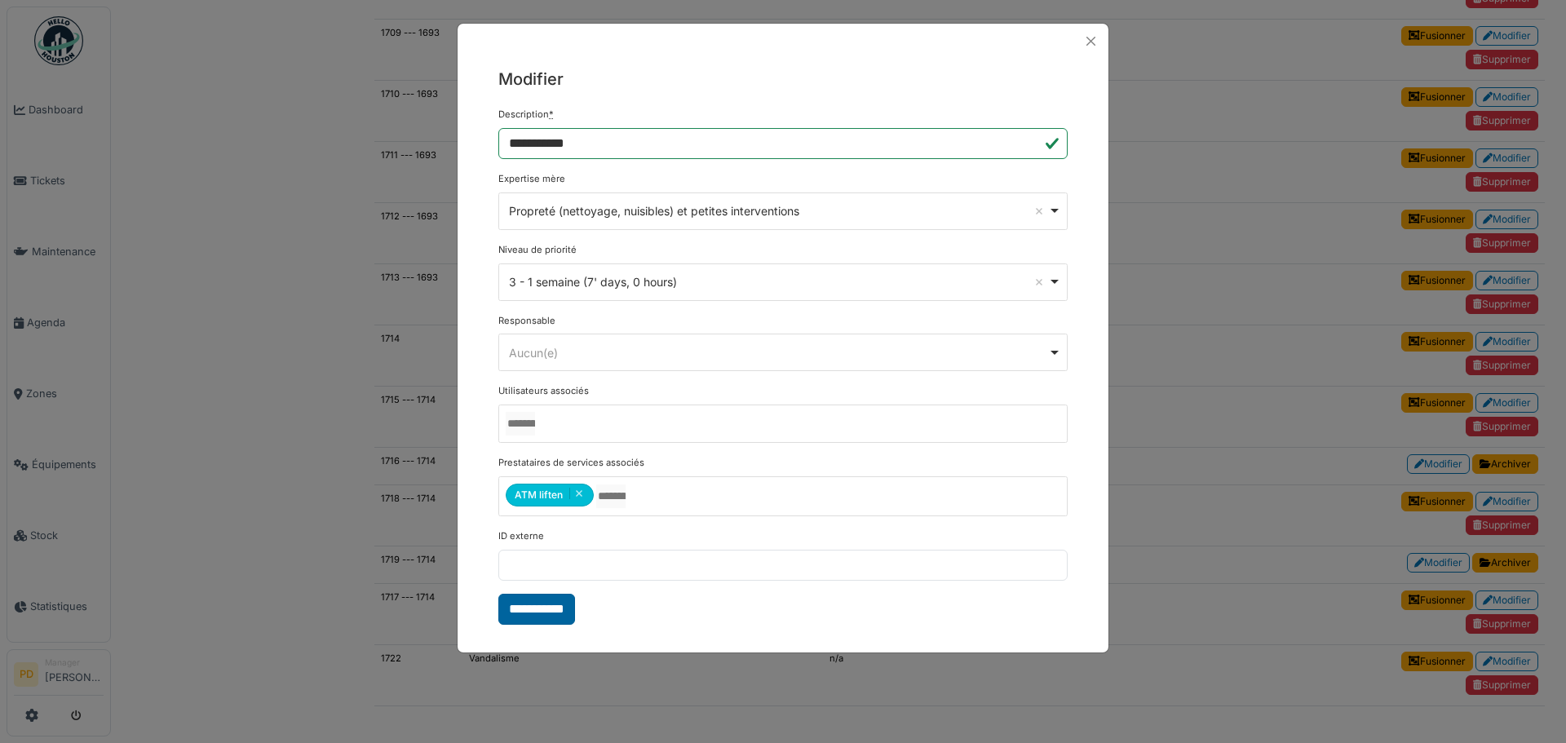
click at [518, 609] on input "**********" at bounding box center [536, 609] width 77 height 31
